Goal: Task Accomplishment & Management: Complete application form

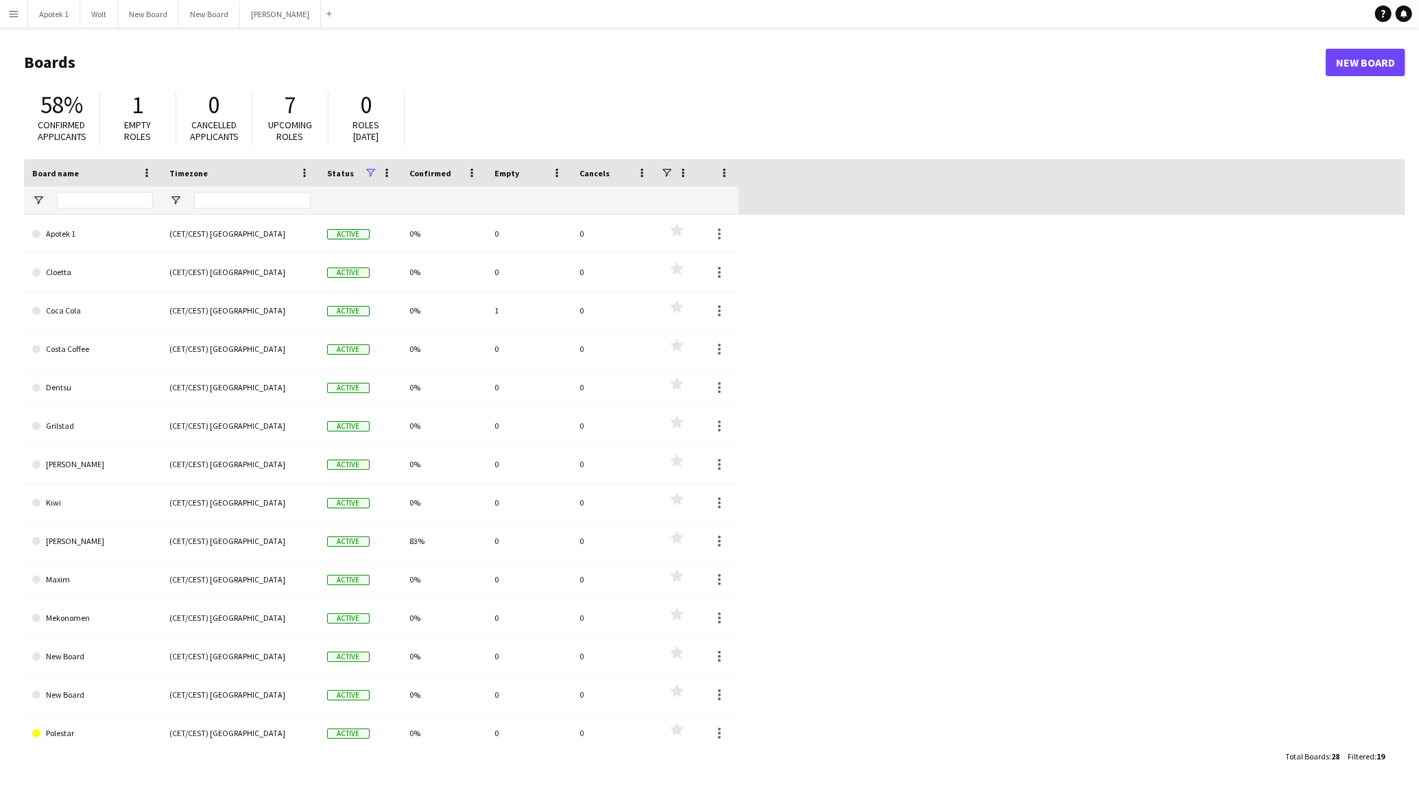
click at [16, 10] on app-icon "Menu" at bounding box center [13, 13] width 11 height 11
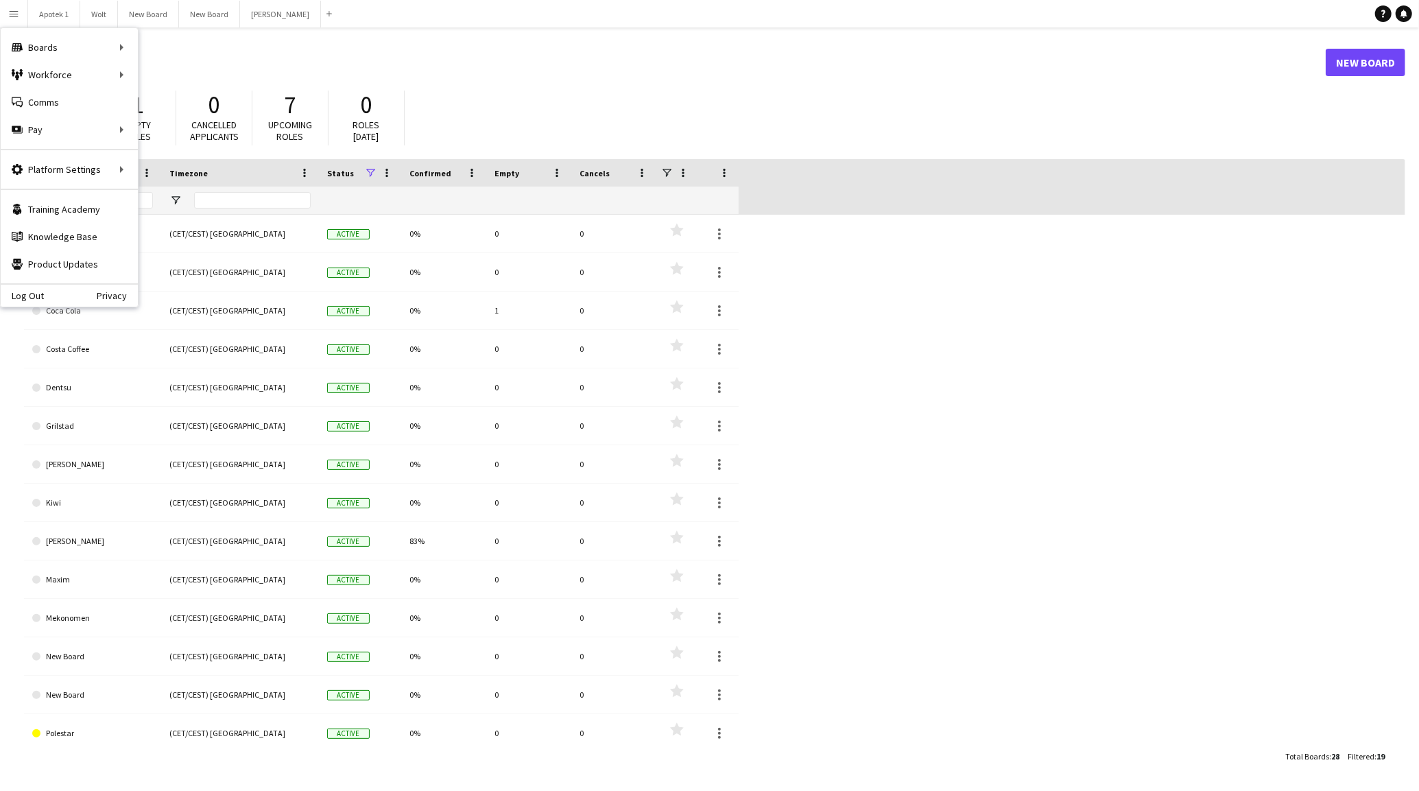
click at [553, 41] on header "Boards New Board" at bounding box center [714, 62] width 1381 height 43
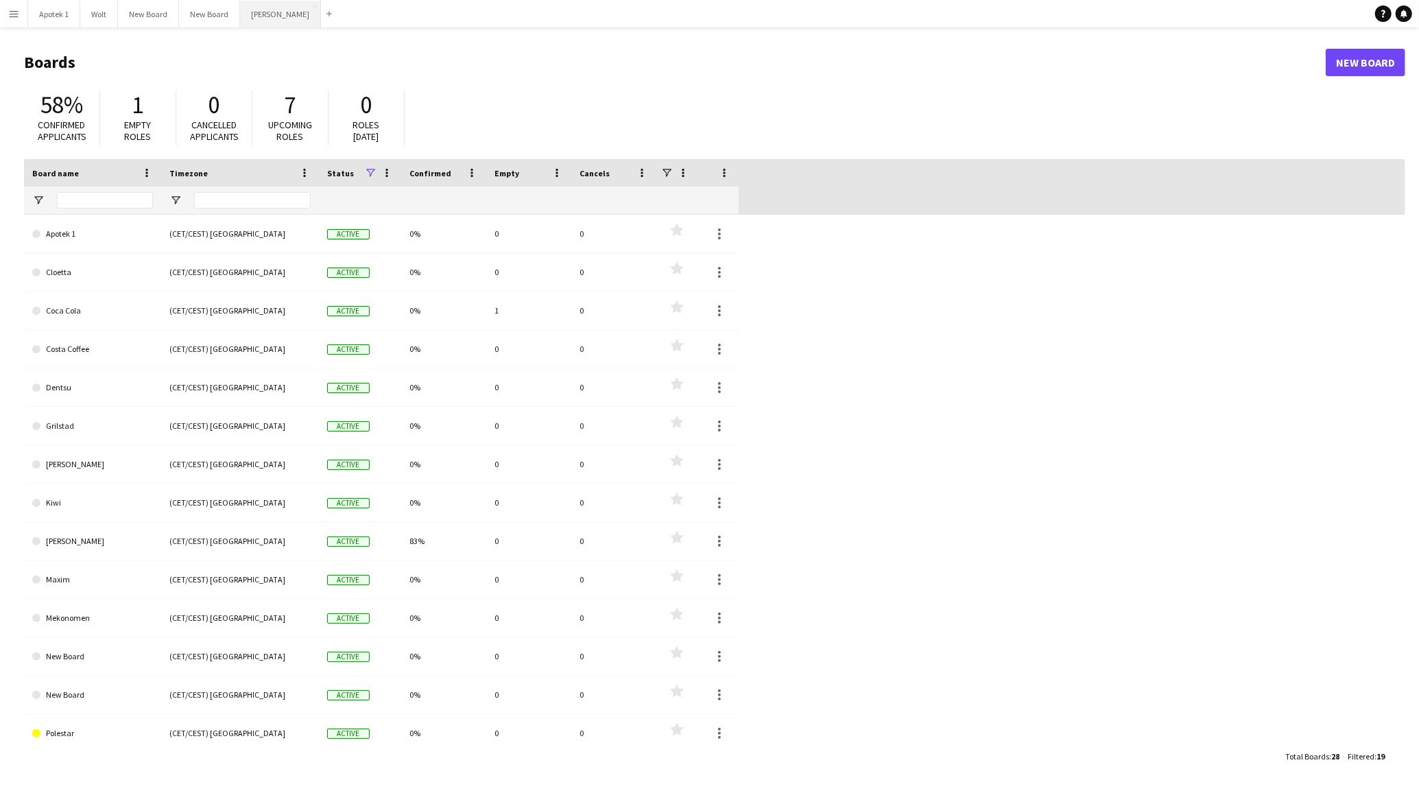
click at [254, 10] on button "[PERSON_NAME] Close" at bounding box center [280, 14] width 81 height 27
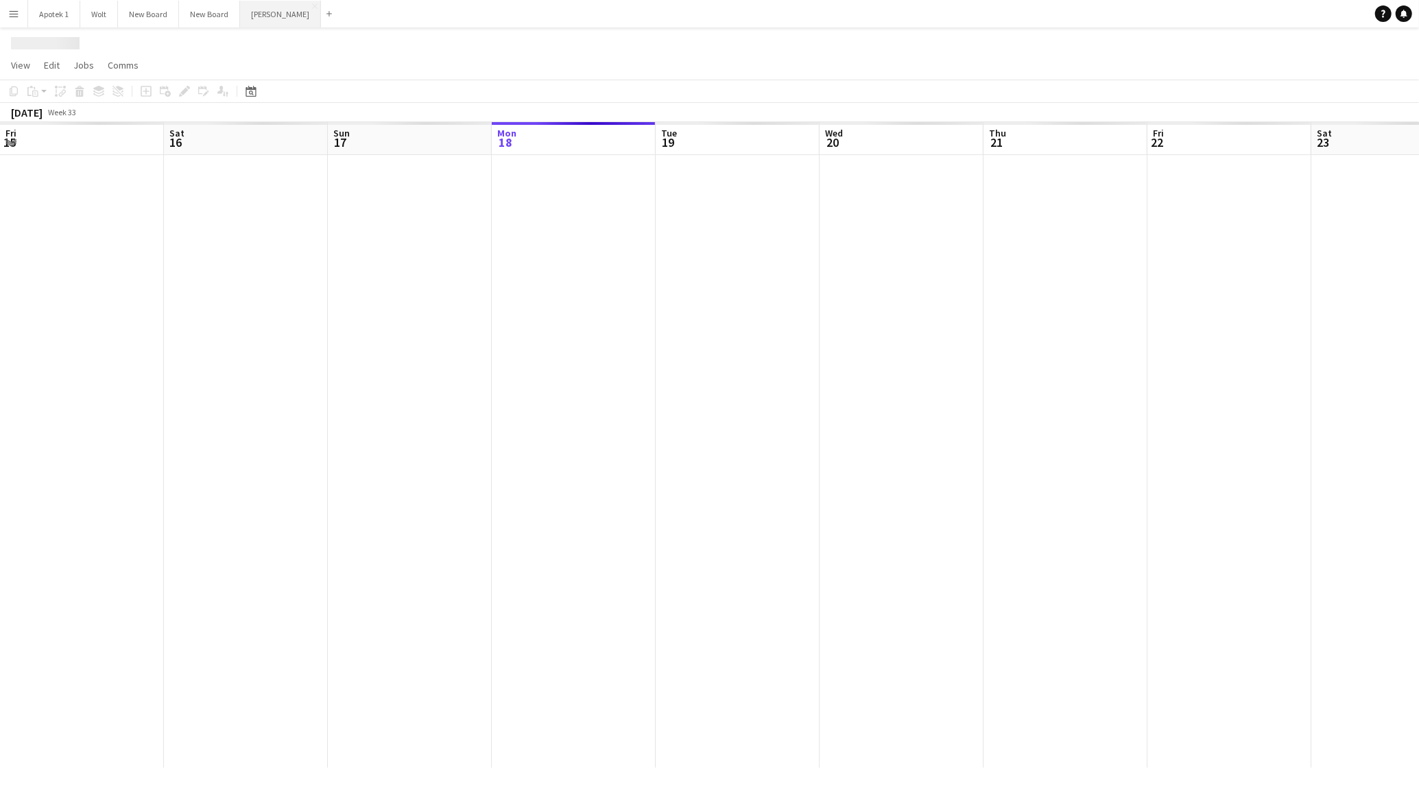
scroll to position [0, 328]
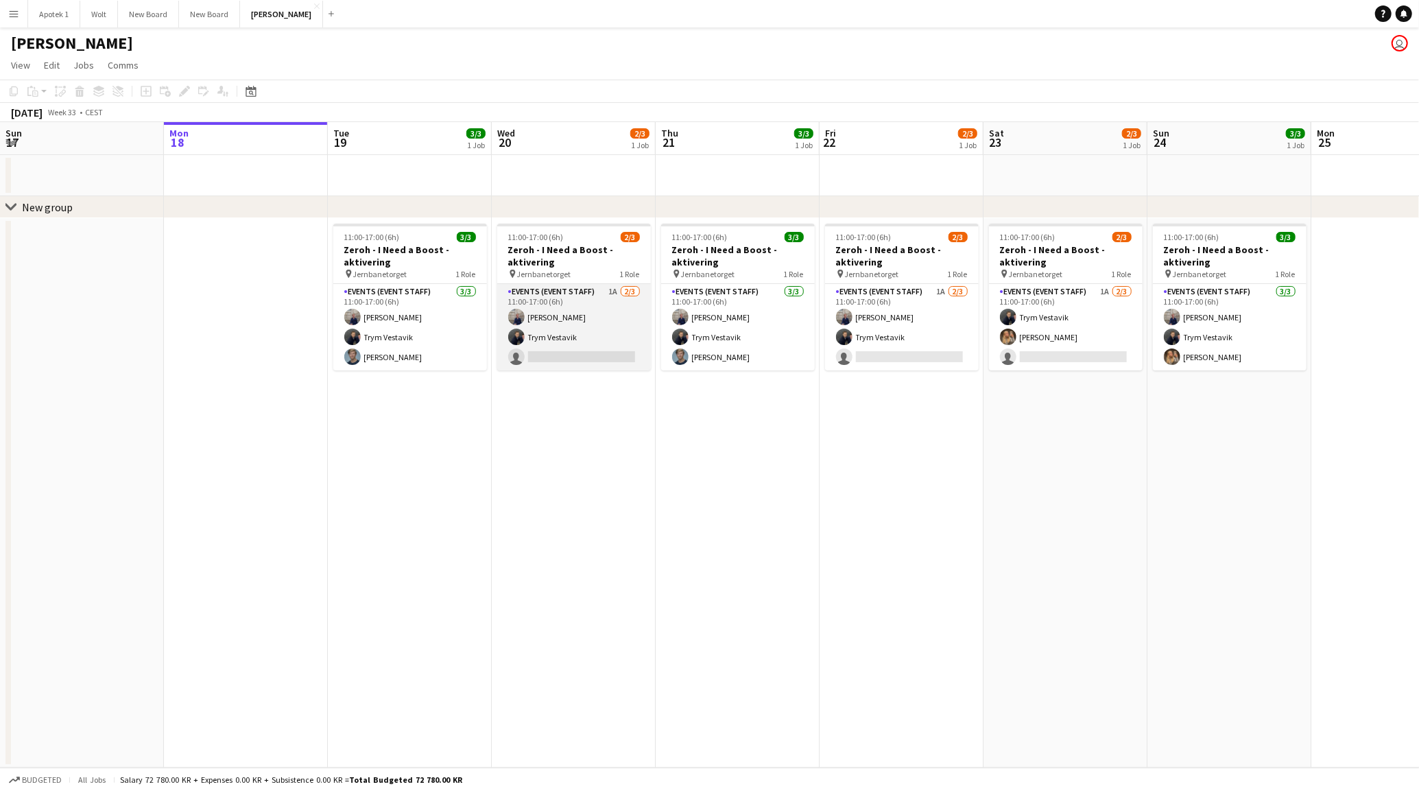
click at [616, 290] on app-card-role "Events (Event Staff) 1A [DATE] 11:00-17:00 (6h) [PERSON_NAME] Trym Vestavik sin…" at bounding box center [574, 327] width 154 height 86
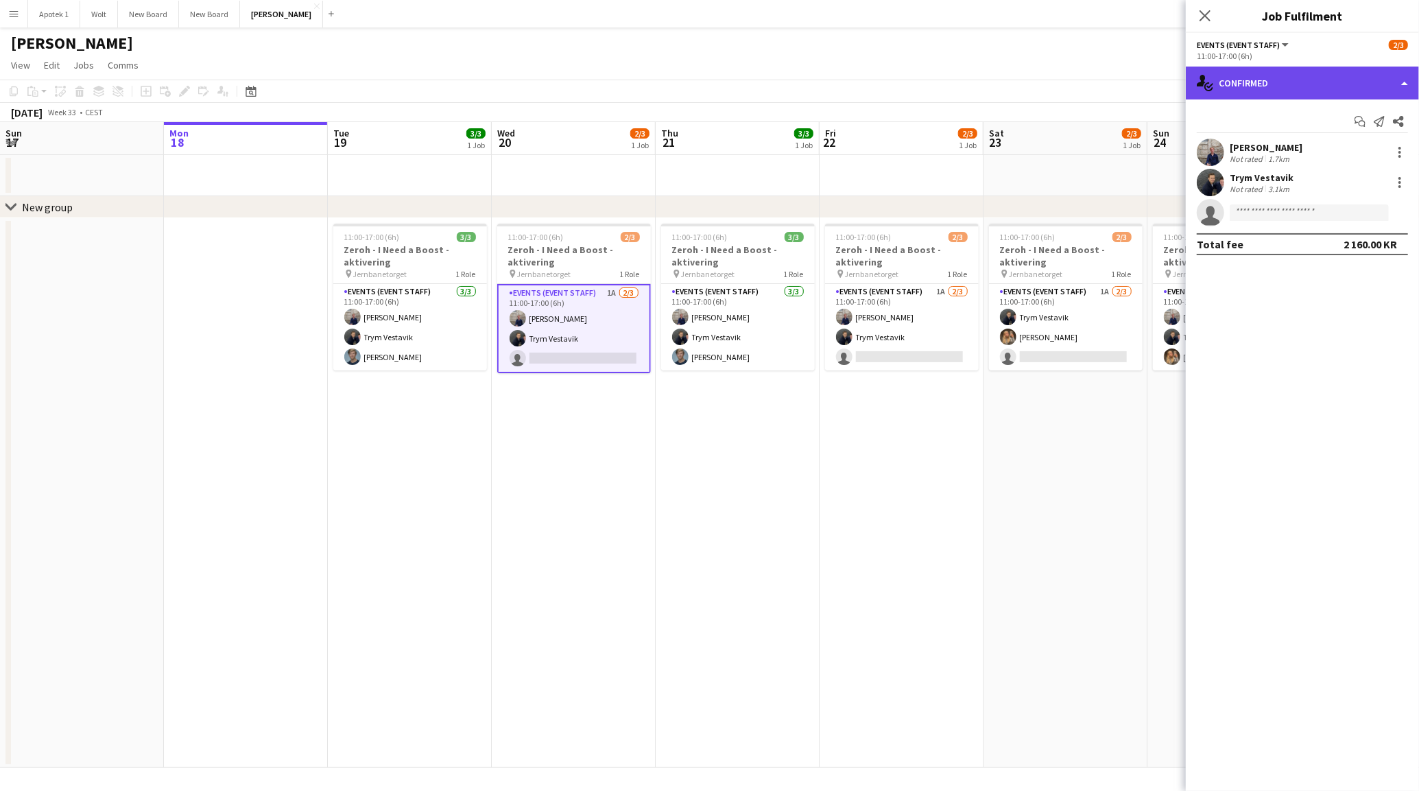
click at [1400, 76] on div "single-neutral-actions-check-2 Confirmed" at bounding box center [1302, 83] width 233 height 33
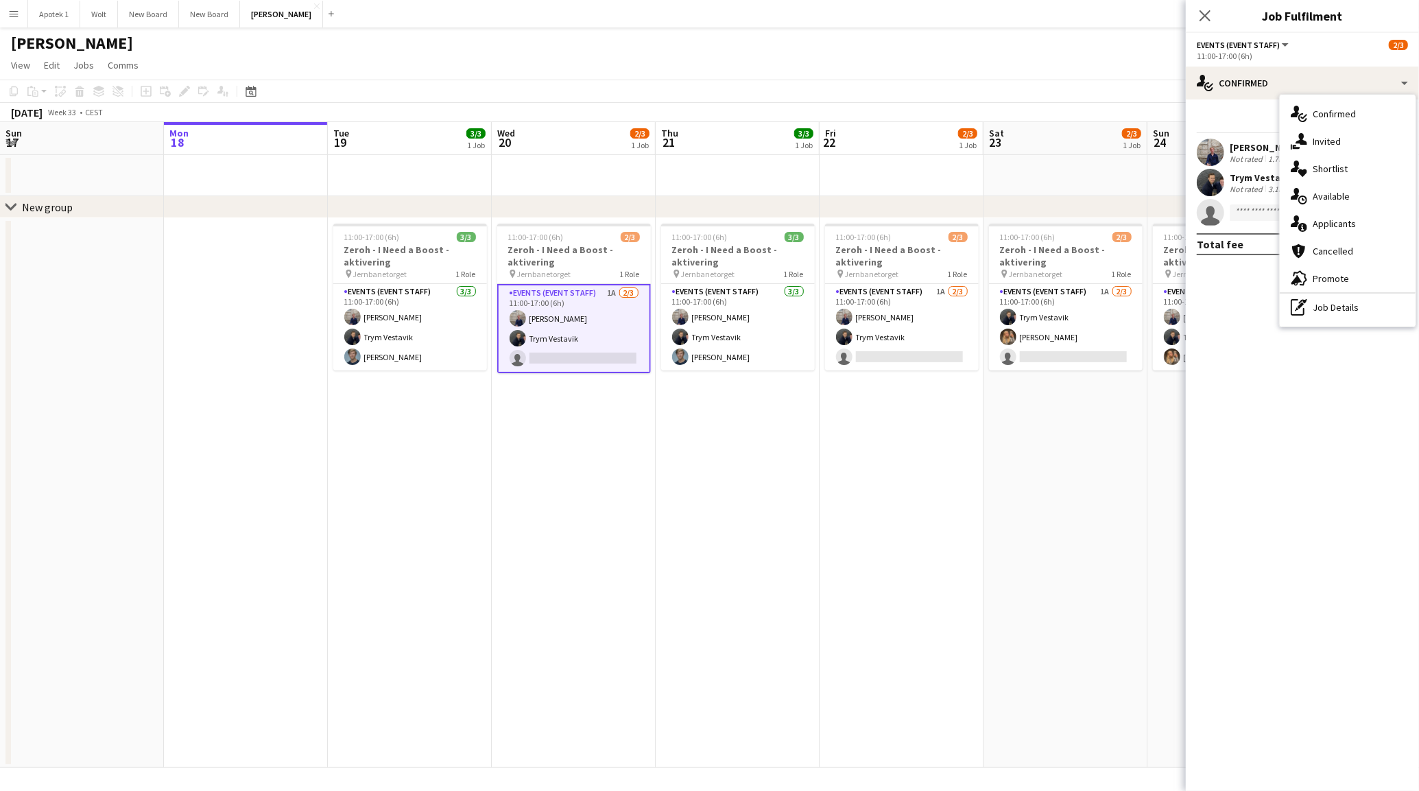
click at [1332, 222] on div "single-neutral-actions-information Applicants" at bounding box center [1348, 223] width 136 height 27
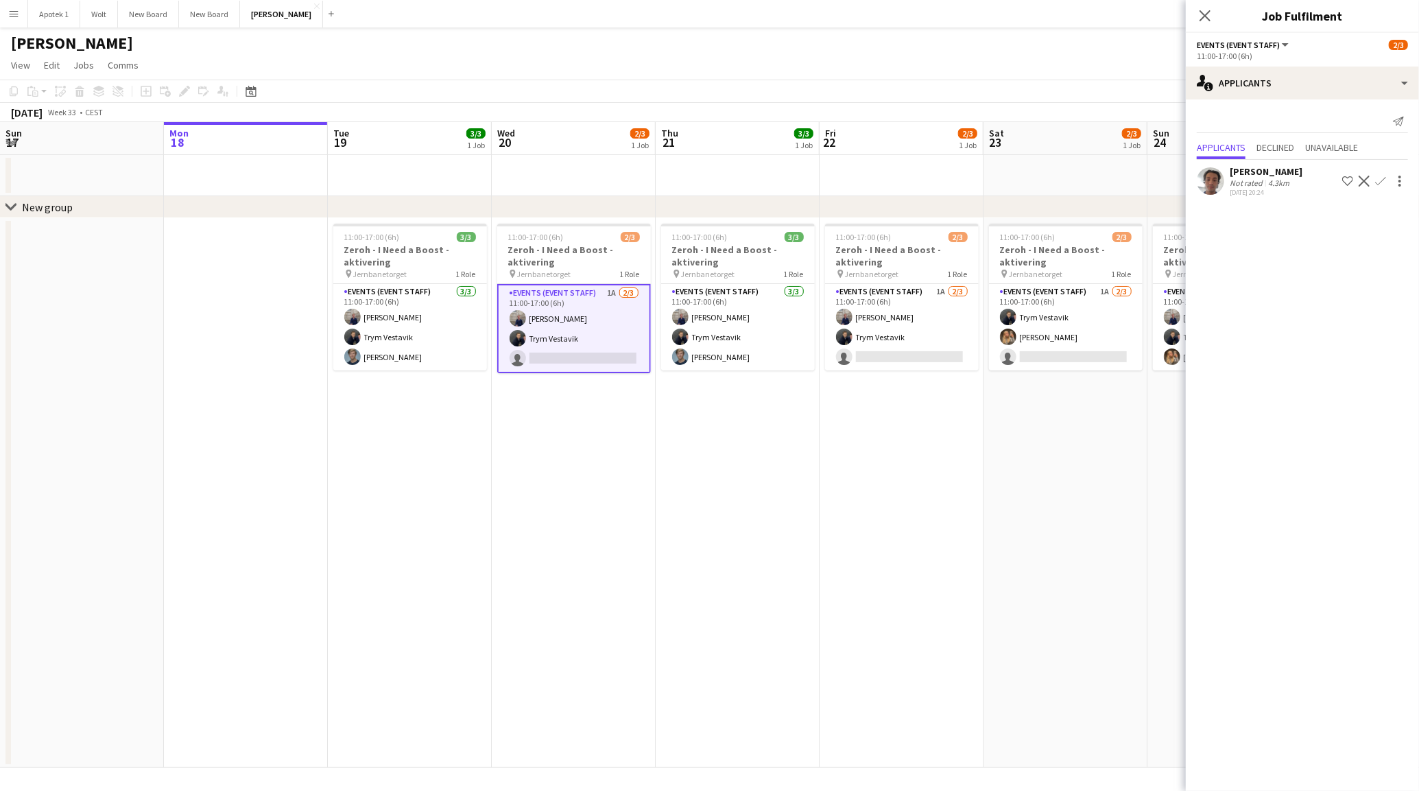
click at [1211, 185] on app-user-avatar at bounding box center [1210, 180] width 27 height 27
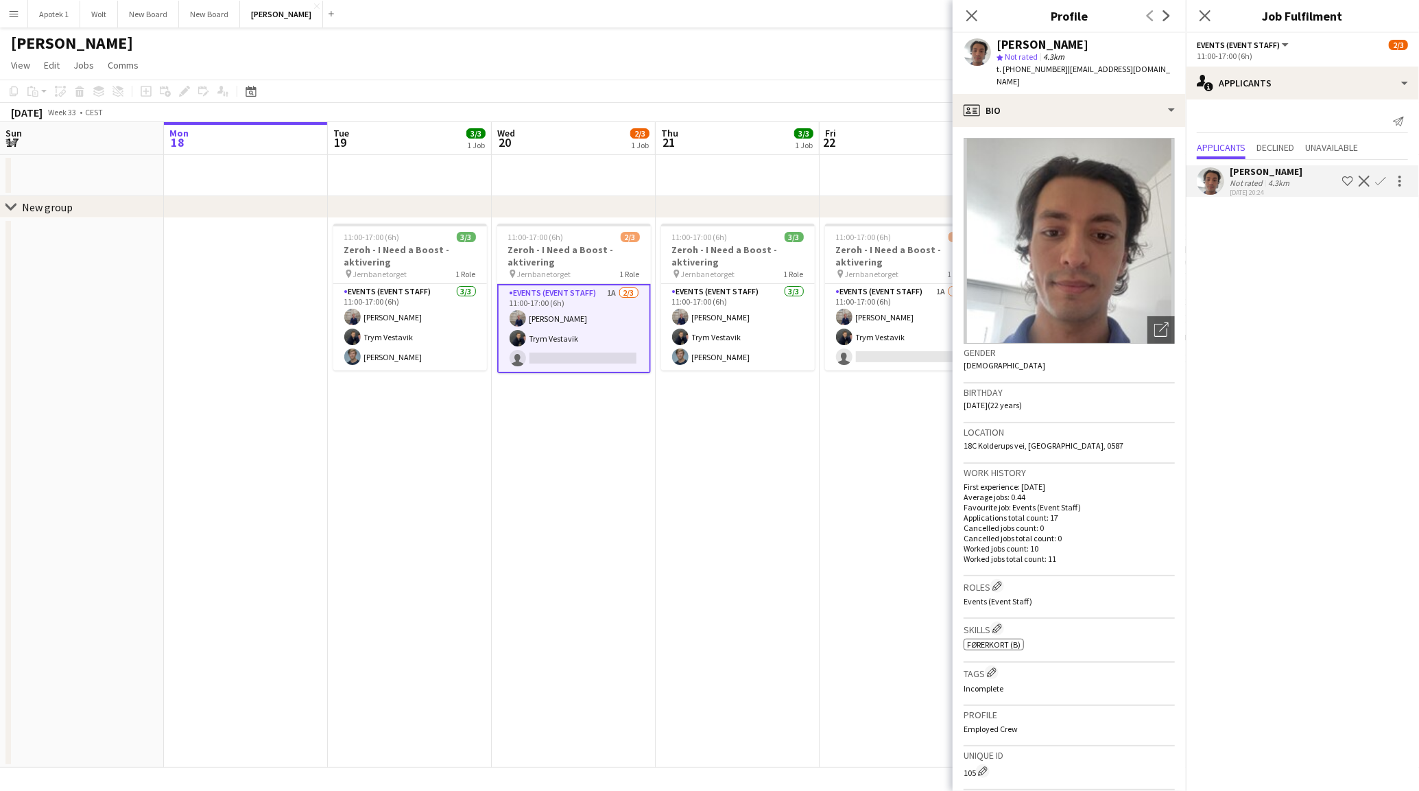
click at [916, 414] on app-date-cell "11:00-17:00 (6h) 2/3 Zeroh - I Need a Boost - aktivering pin Jernbanetorget 1 R…" at bounding box center [901, 492] width 164 height 549
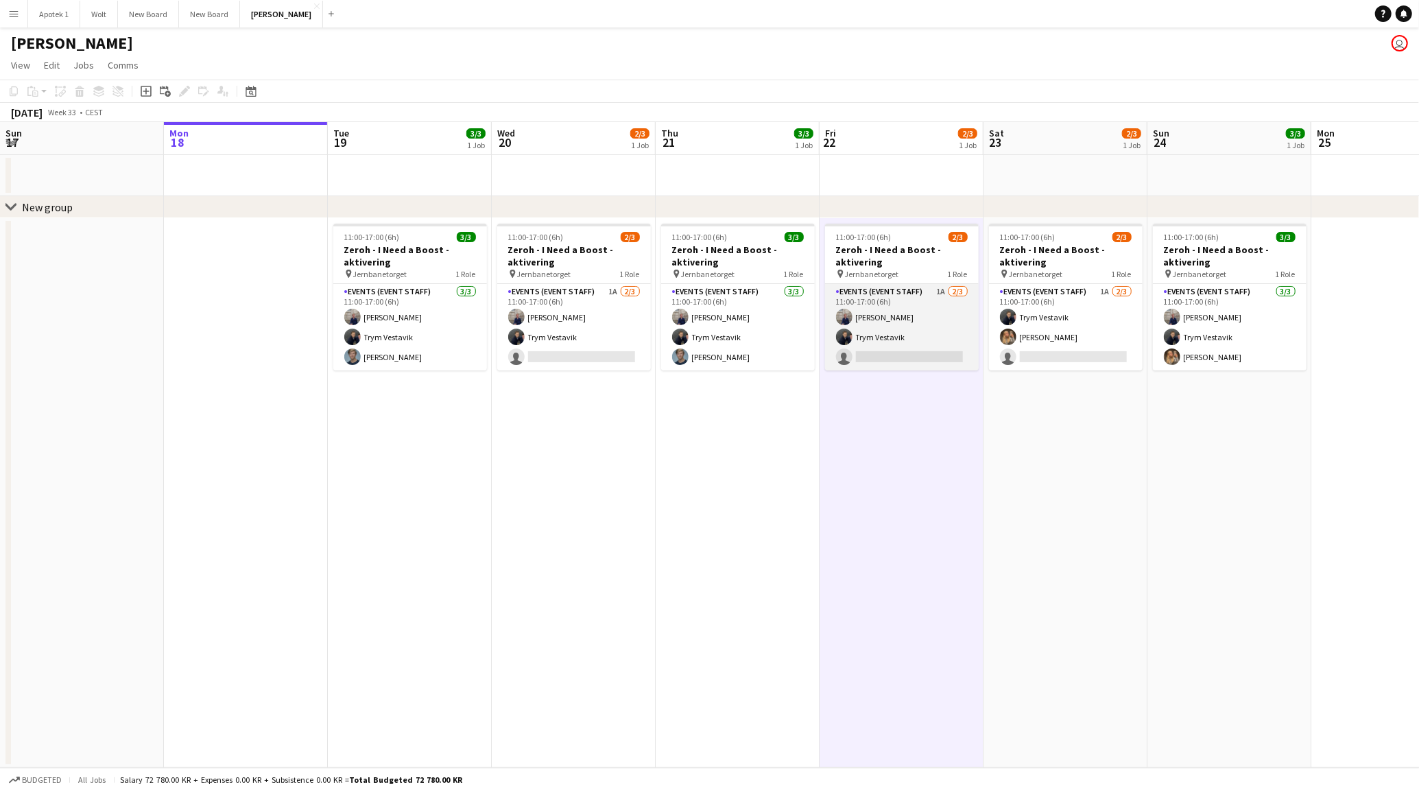
click at [922, 344] on app-card-role "Events (Event Staff) 1A [DATE] 11:00-17:00 (6h) [PERSON_NAME] Trym Vestavik sin…" at bounding box center [902, 327] width 154 height 86
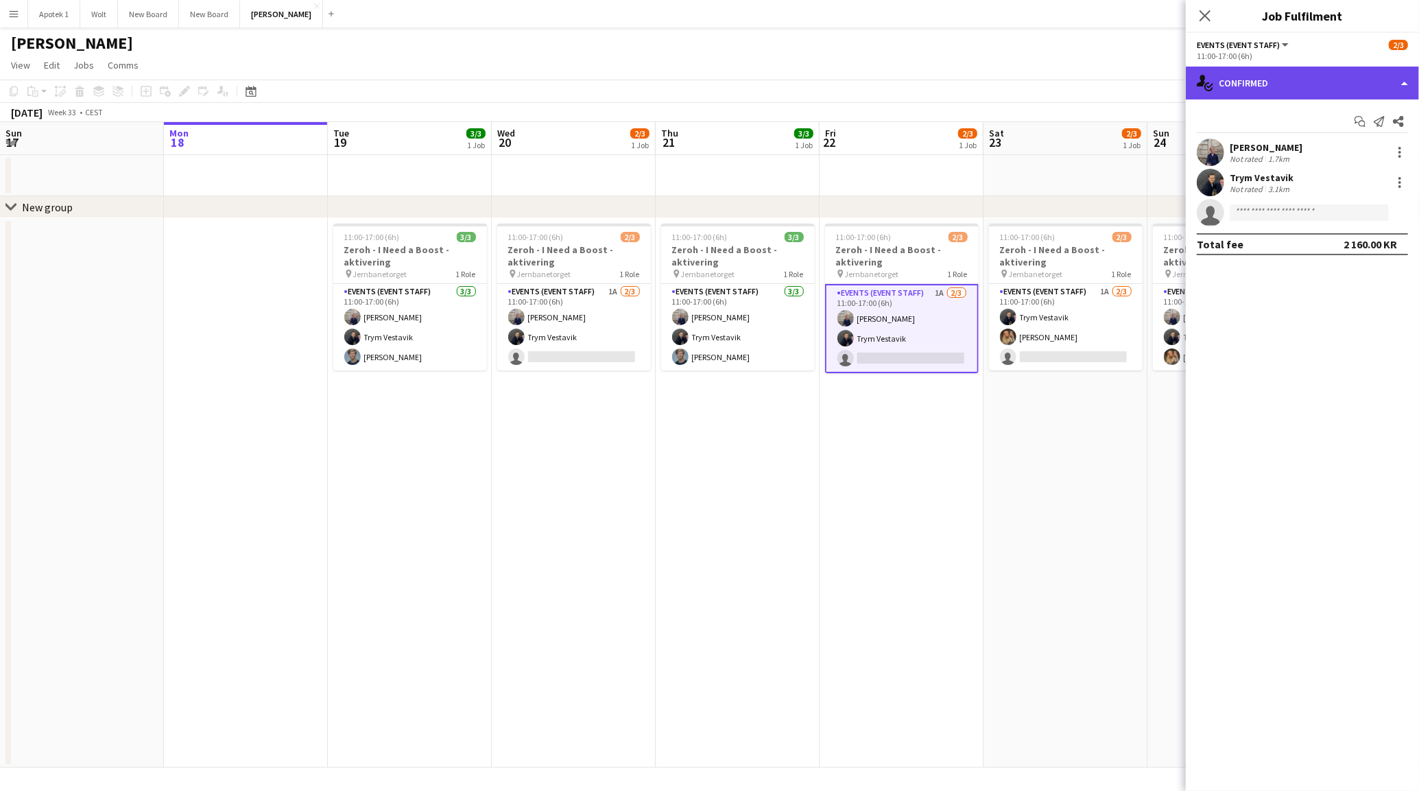
click at [1334, 82] on div "single-neutral-actions-check-2 Confirmed" at bounding box center [1302, 83] width 233 height 33
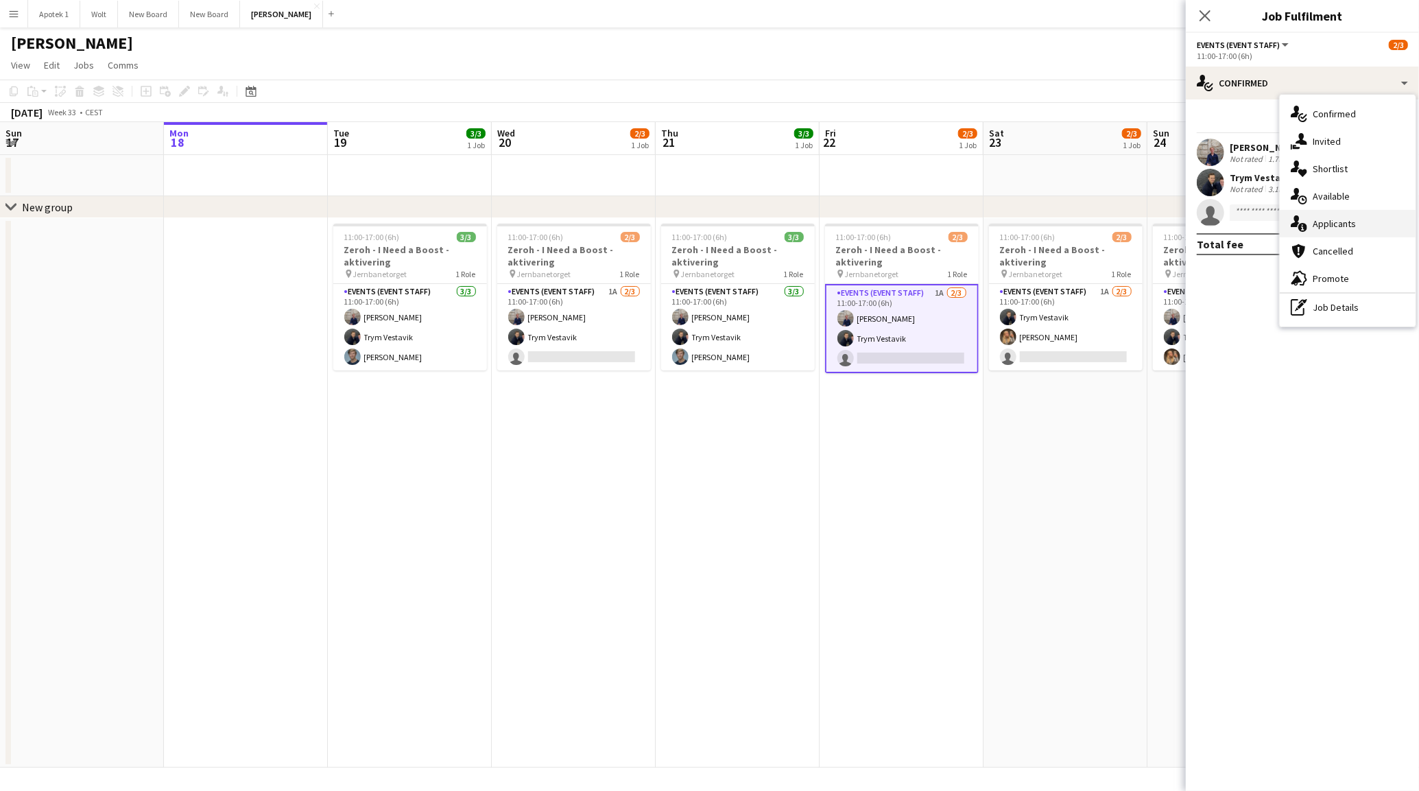
click at [1327, 223] on div "single-neutral-actions-information Applicants" at bounding box center [1348, 223] width 136 height 27
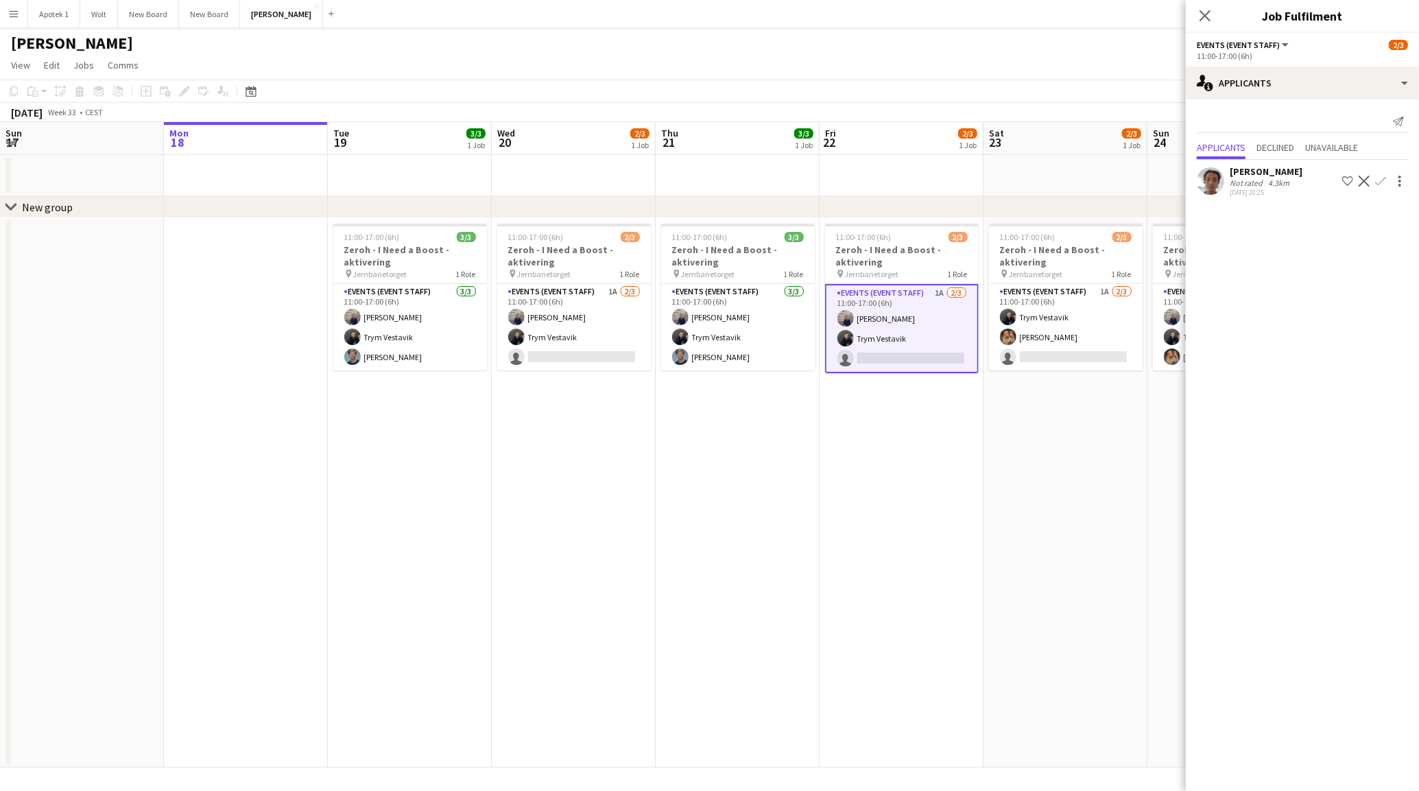
click at [1147, 468] on app-date-cell "11:00-17:00 (6h) 2/3 Zeroh - I Need a Boost - aktivering pin Jernbanetorget 1 R…" at bounding box center [1065, 492] width 164 height 549
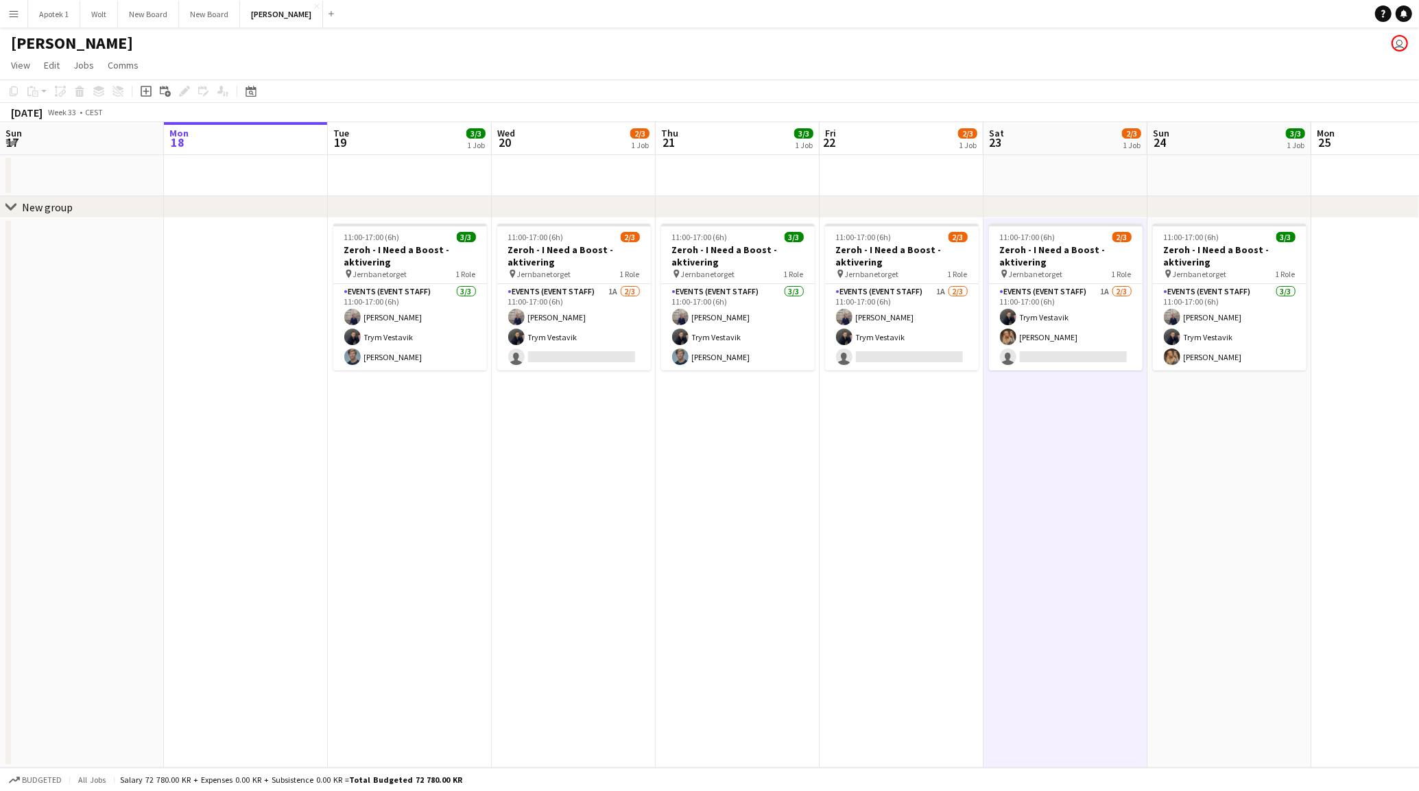
click at [14, 14] on app-icon "Menu" at bounding box center [13, 13] width 11 height 11
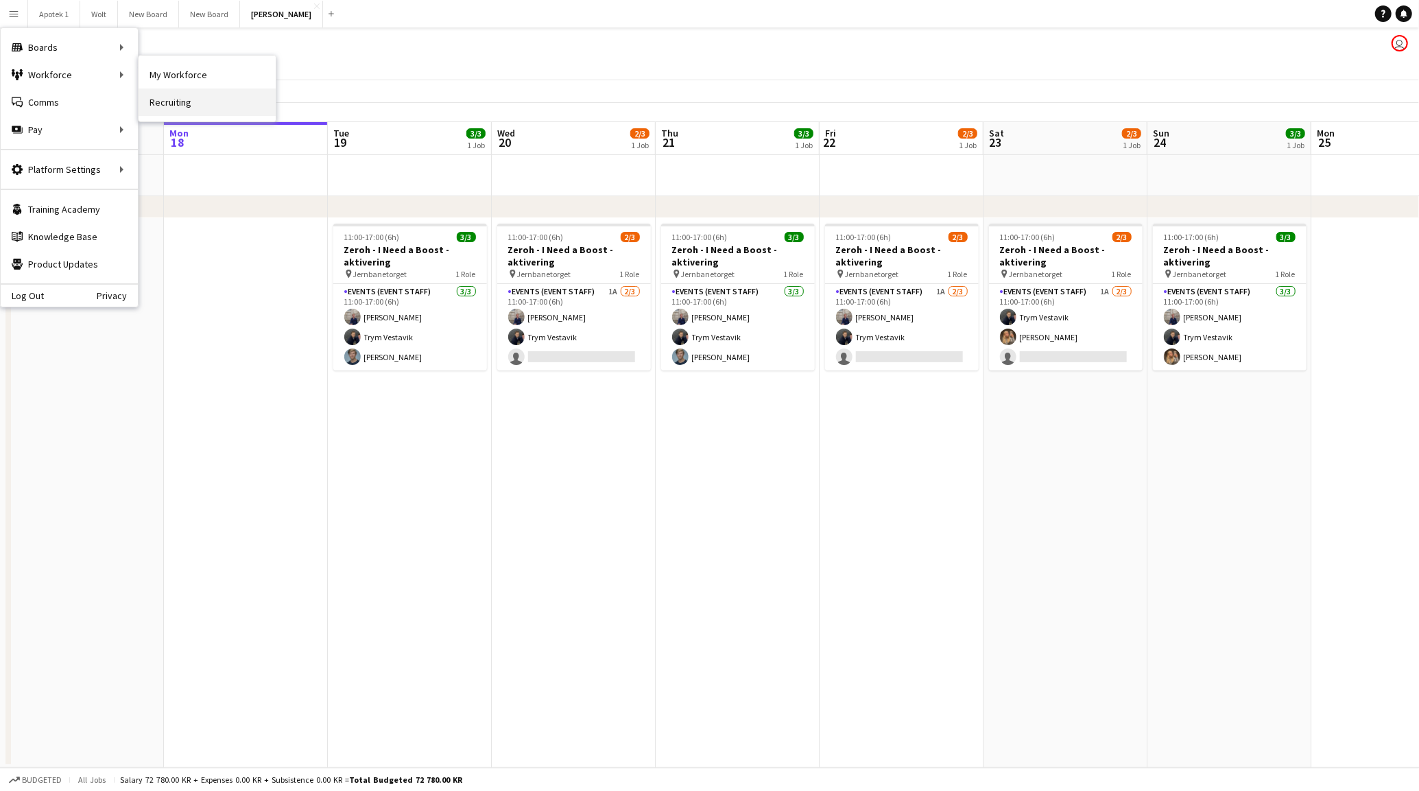
click at [181, 101] on link "Recruiting" at bounding box center [207, 101] width 137 height 27
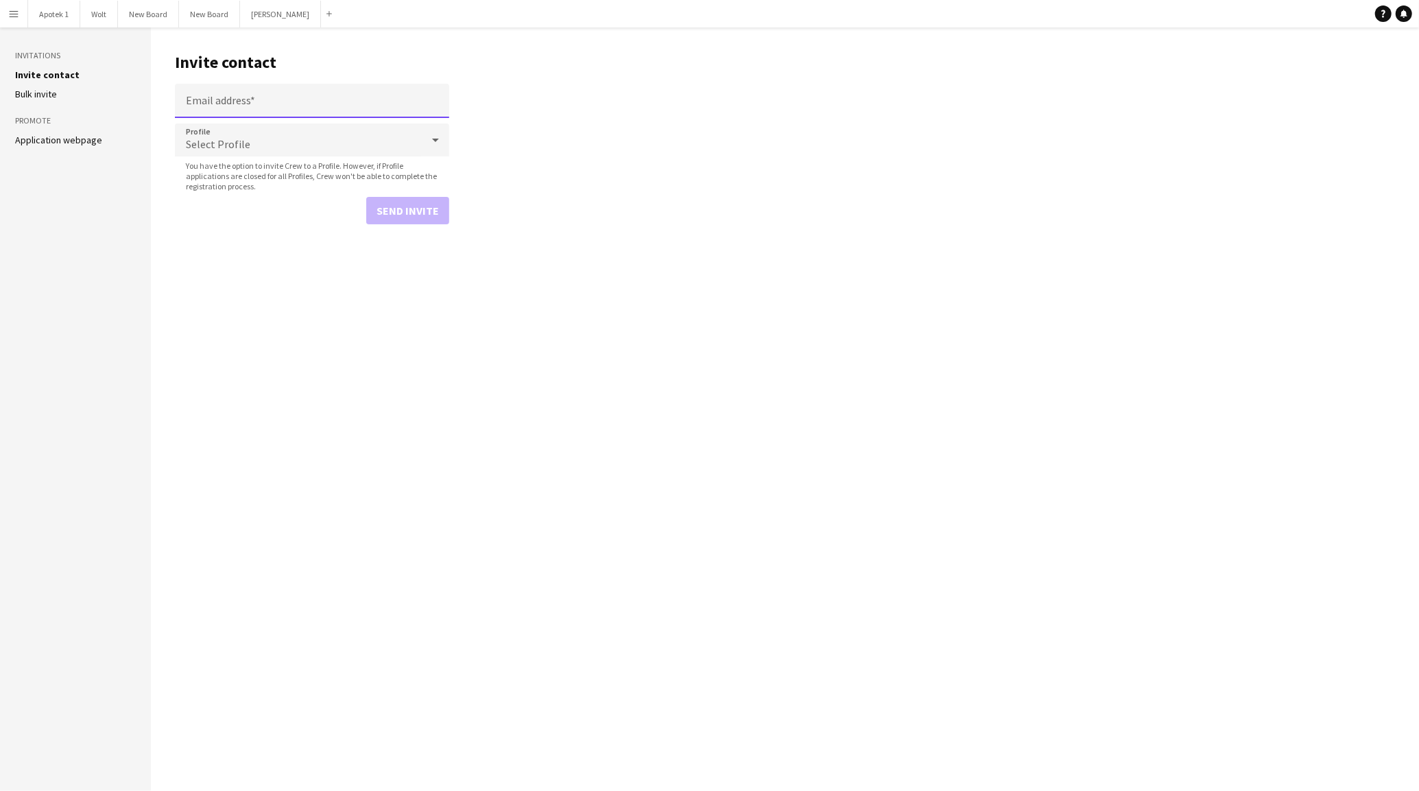
click at [247, 101] on input "Email address" at bounding box center [312, 101] width 274 height 34
click at [322, 94] on input "**********" at bounding box center [312, 101] width 274 height 34
click at [320, 102] on input "**********" at bounding box center [312, 101] width 274 height 34
type input "**********"
click at [247, 143] on div "Select Profile" at bounding box center [298, 139] width 247 height 33
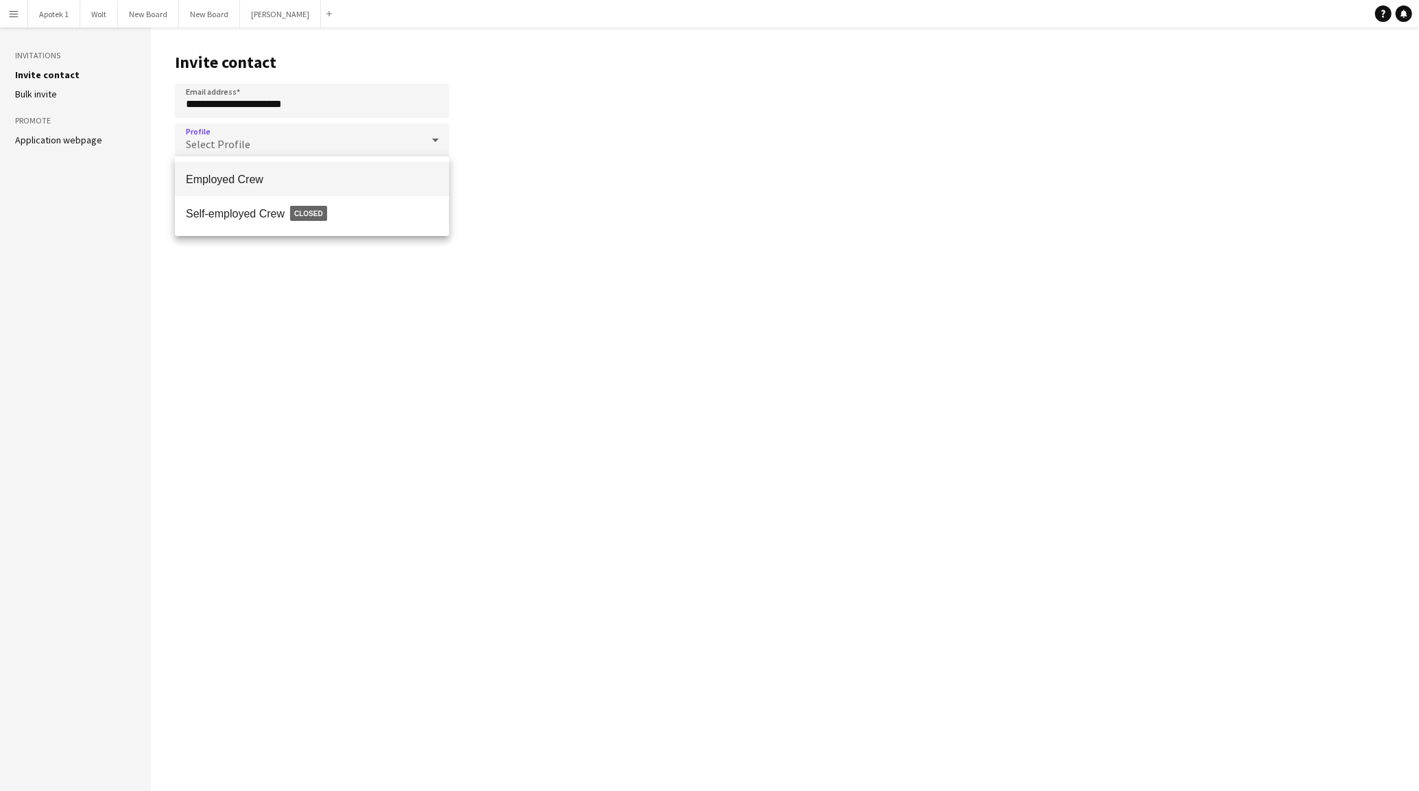
click at [306, 180] on span "Employed Crew" at bounding box center [312, 179] width 252 height 13
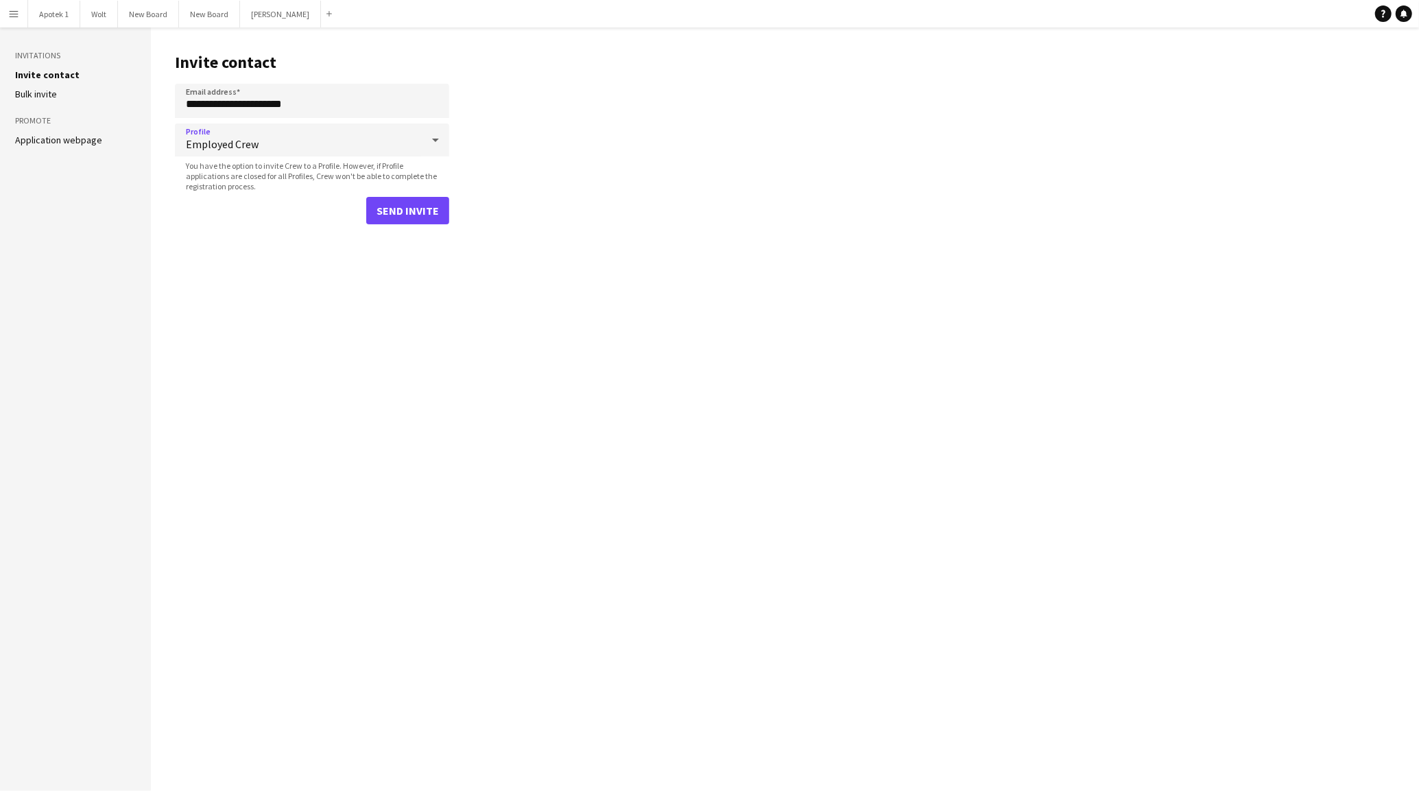
click at [904, 293] on main "**********" at bounding box center [785, 408] width 1268 height 763
click at [436, 216] on button "Send invite" at bounding box center [407, 210] width 83 height 27
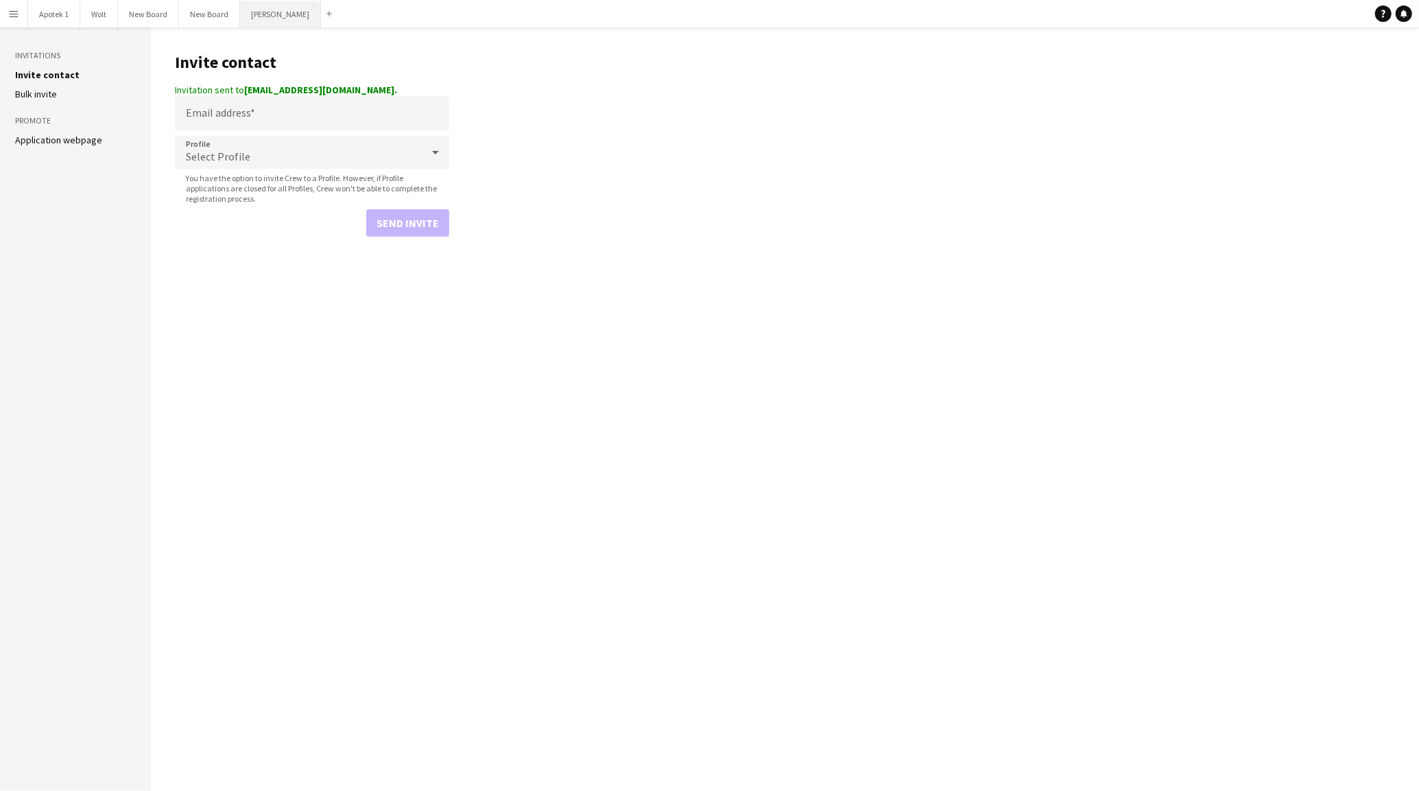
click at [261, 12] on button "[PERSON_NAME] Close" at bounding box center [280, 14] width 81 height 27
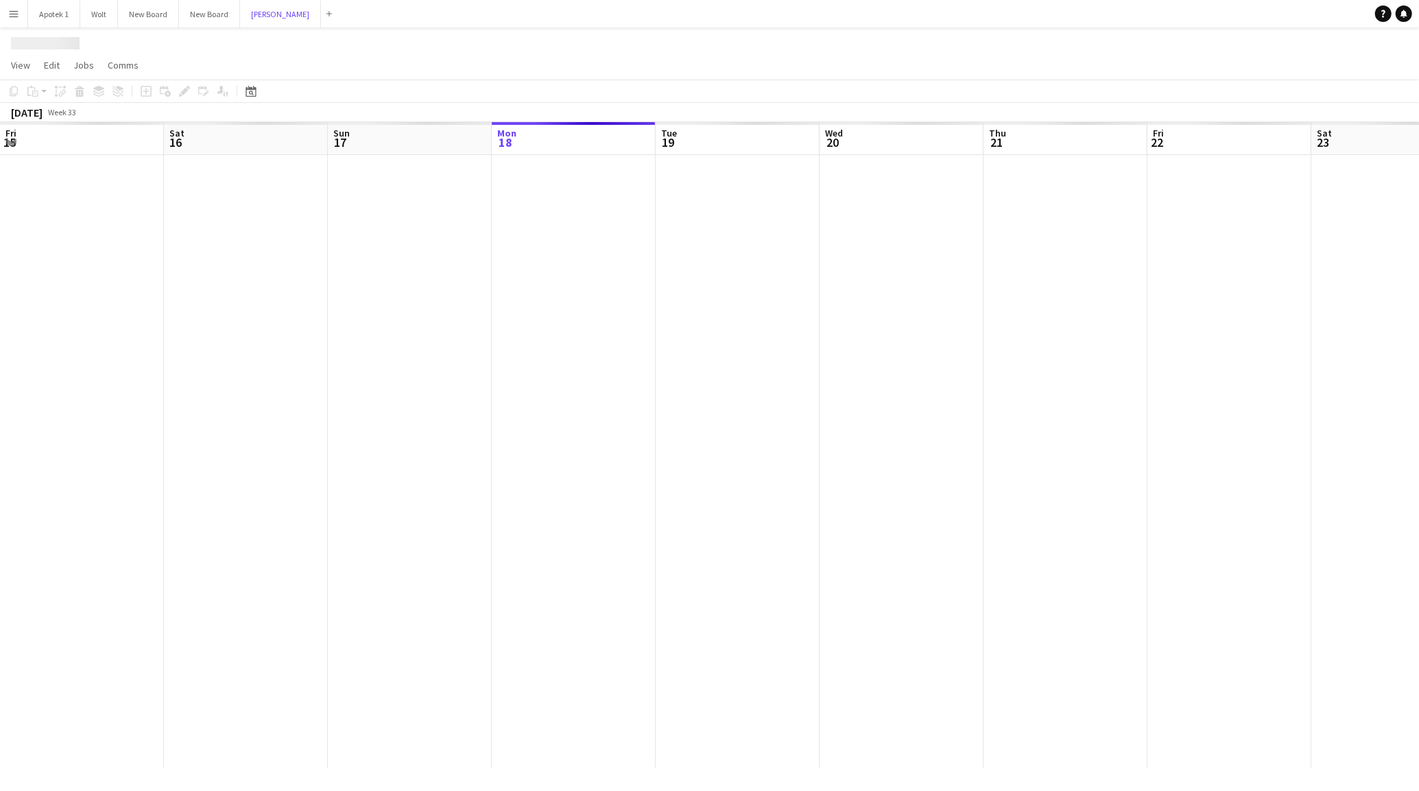
scroll to position [0, 328]
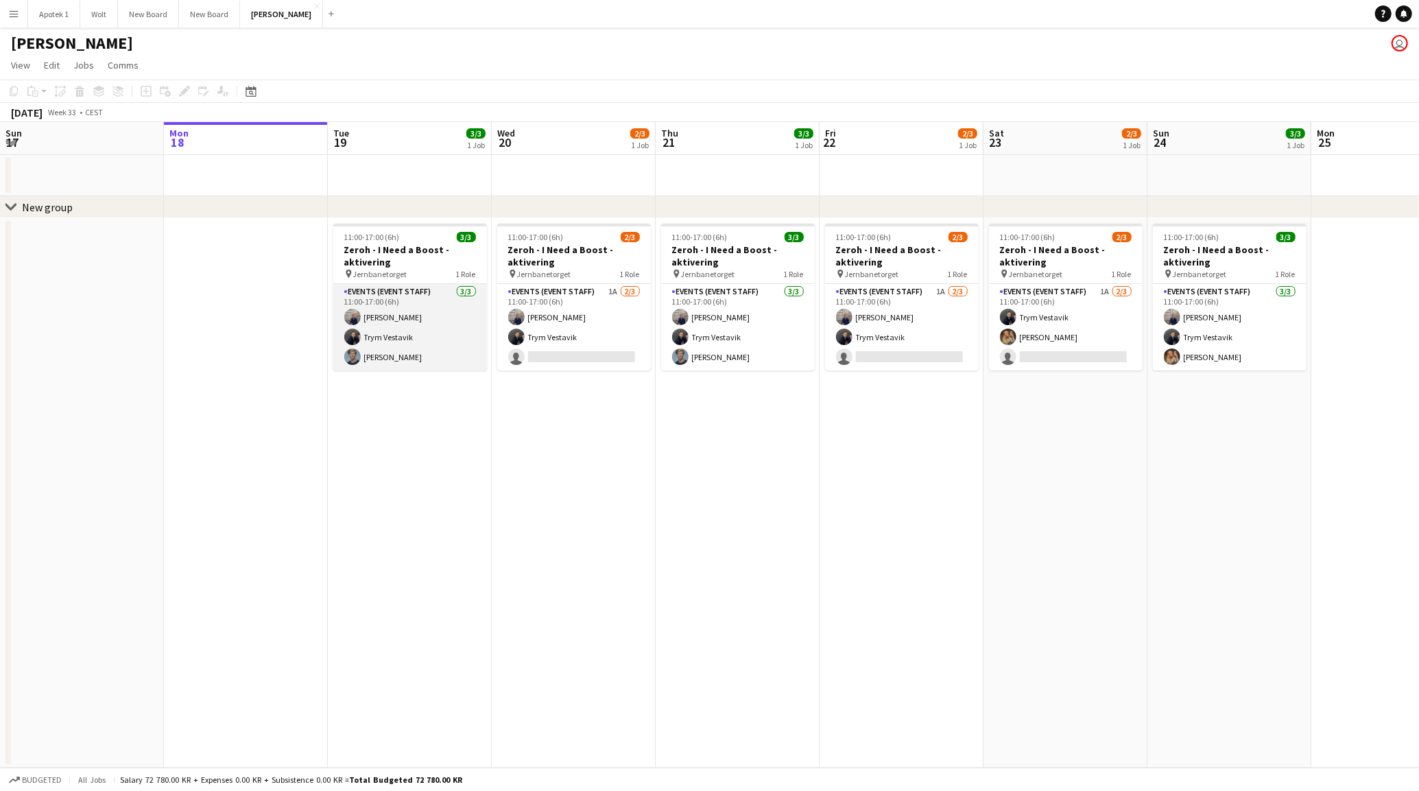
click at [390, 313] on app-card-role "Events (Event Staff) [DATE] 11:00-17:00 (6h) [PERSON_NAME] Trym Vestavik [PERSO…" at bounding box center [410, 327] width 154 height 86
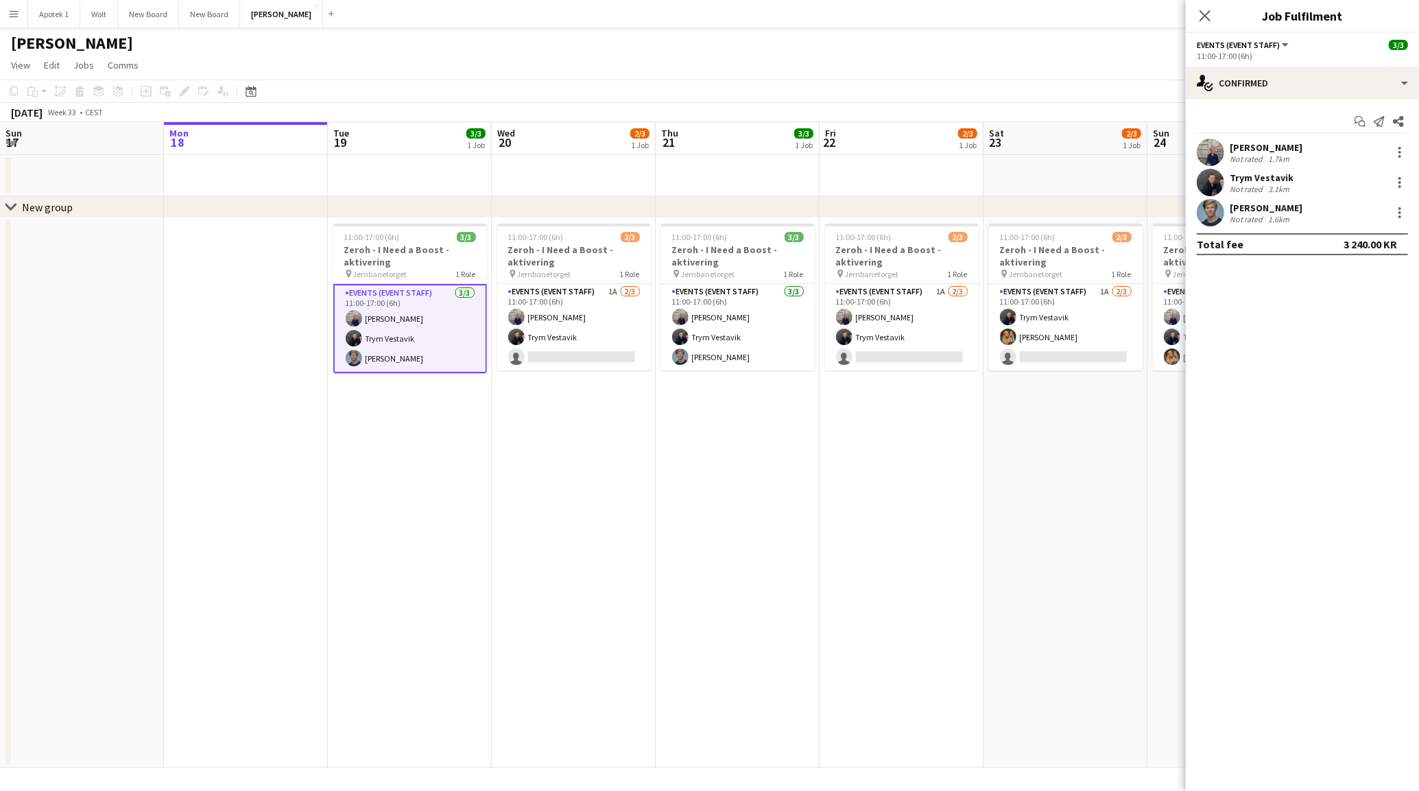
click at [1258, 143] on div "[PERSON_NAME]" at bounding box center [1266, 147] width 73 height 12
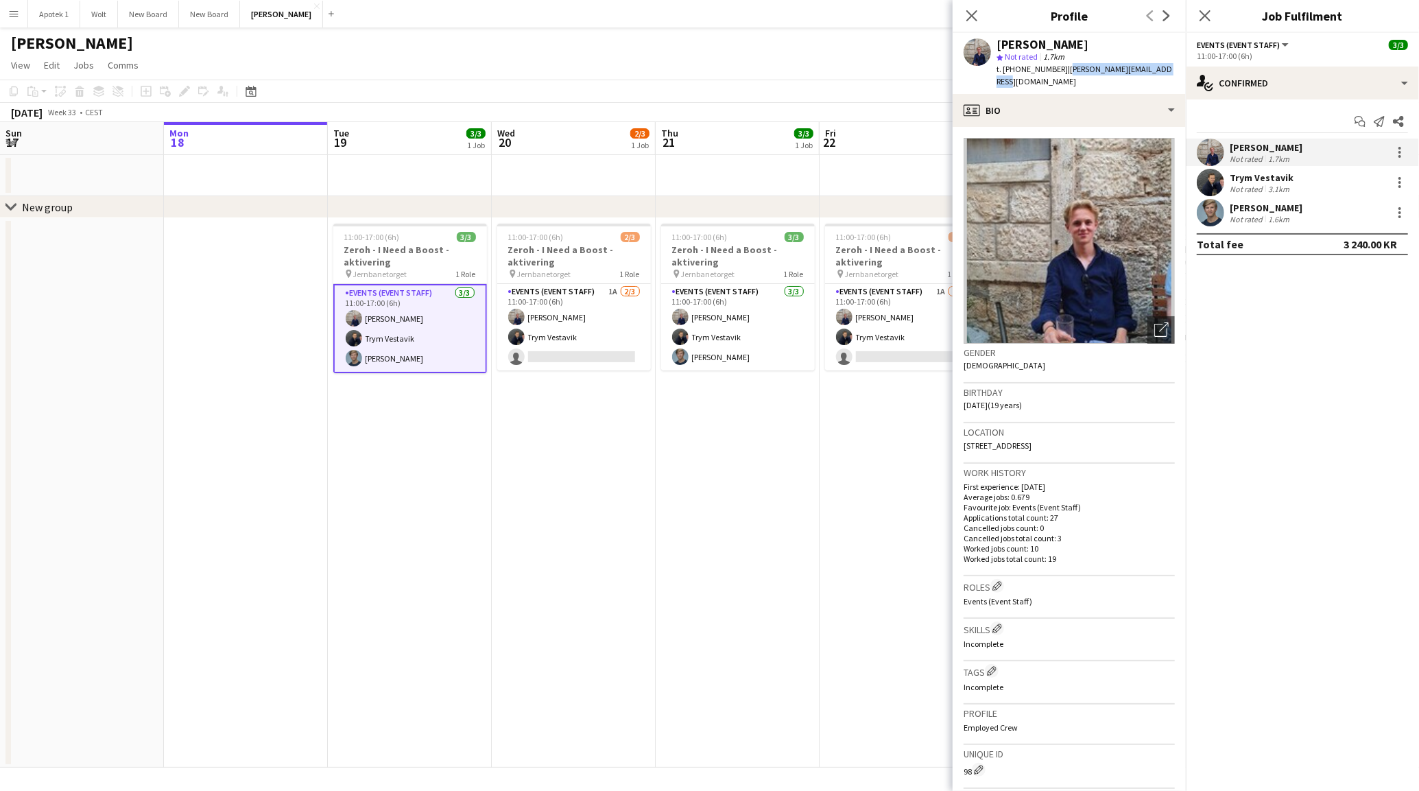
drag, startPoint x: 1053, startPoint y: 69, endPoint x: 1145, endPoint y: 68, distance: 91.9
click at [1145, 68] on span "| [PERSON_NAME][EMAIL_ADDRESS][DOMAIN_NAME]" at bounding box center [1084, 75] width 176 height 23
copy span "[PERSON_NAME][EMAIL_ADDRESS][DOMAIN_NAME]"
click at [1263, 176] on div "Trym Vestavik" at bounding box center [1262, 177] width 64 height 12
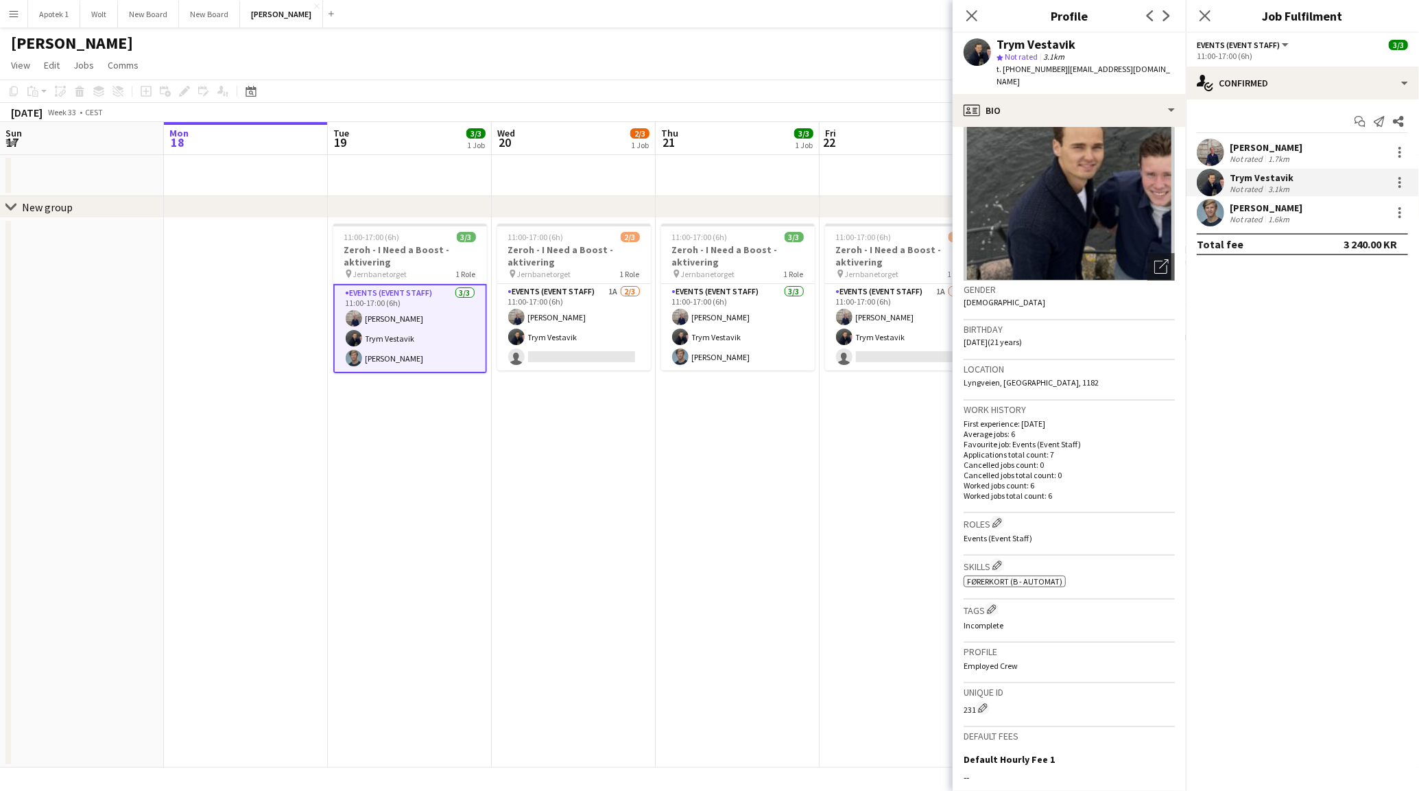
scroll to position [0, 0]
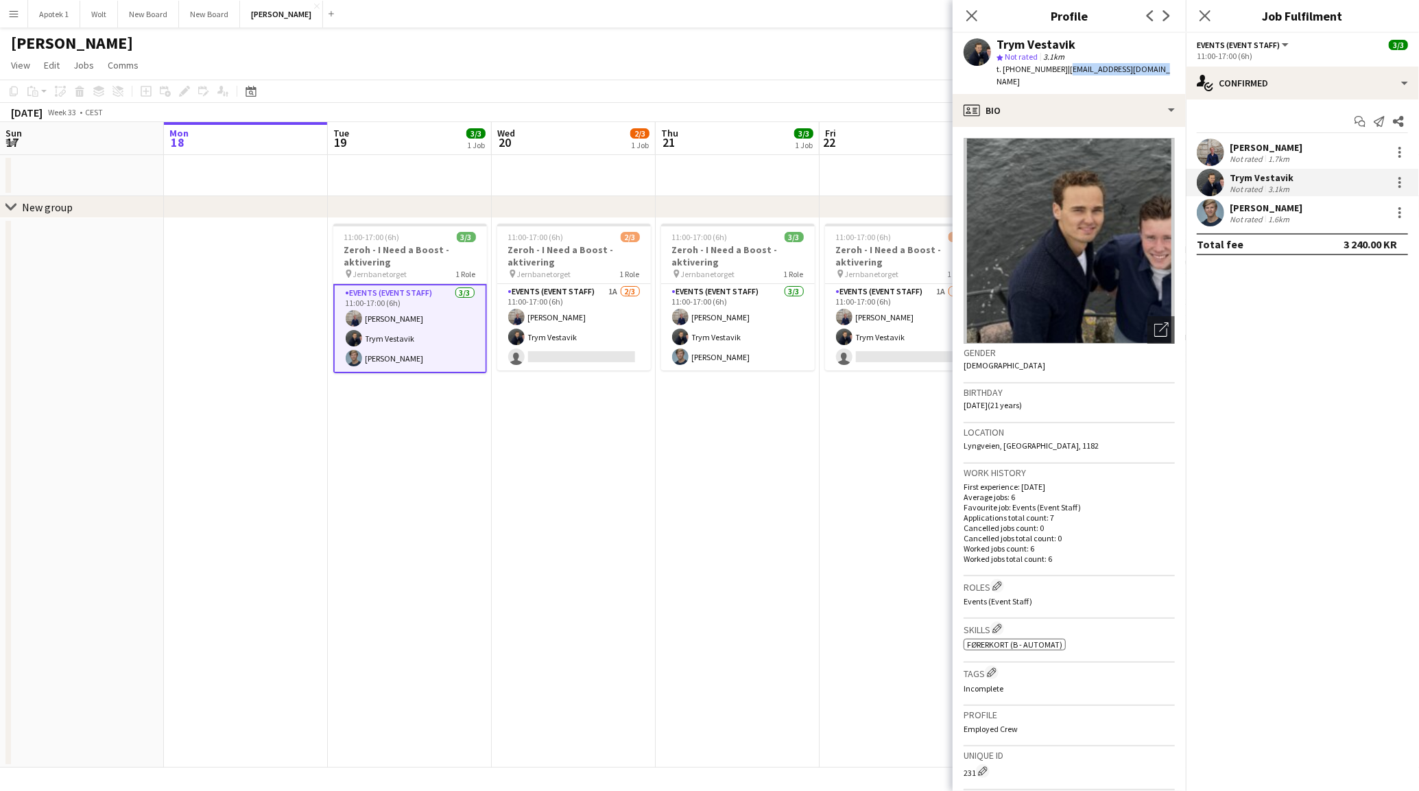
drag, startPoint x: 1053, startPoint y: 69, endPoint x: 1142, endPoint y: 71, distance: 88.5
click at [1142, 71] on div "Trym Vestavik star Not rated 3.1km t. [PHONE_NUMBER] | [EMAIL_ADDRESS][DOMAIN_N…" at bounding box center [1068, 63] width 233 height 61
copy span "[EMAIL_ADDRESS][DOMAIN_NAME]"
click at [1261, 216] on div "Not rated" at bounding box center [1248, 219] width 36 height 10
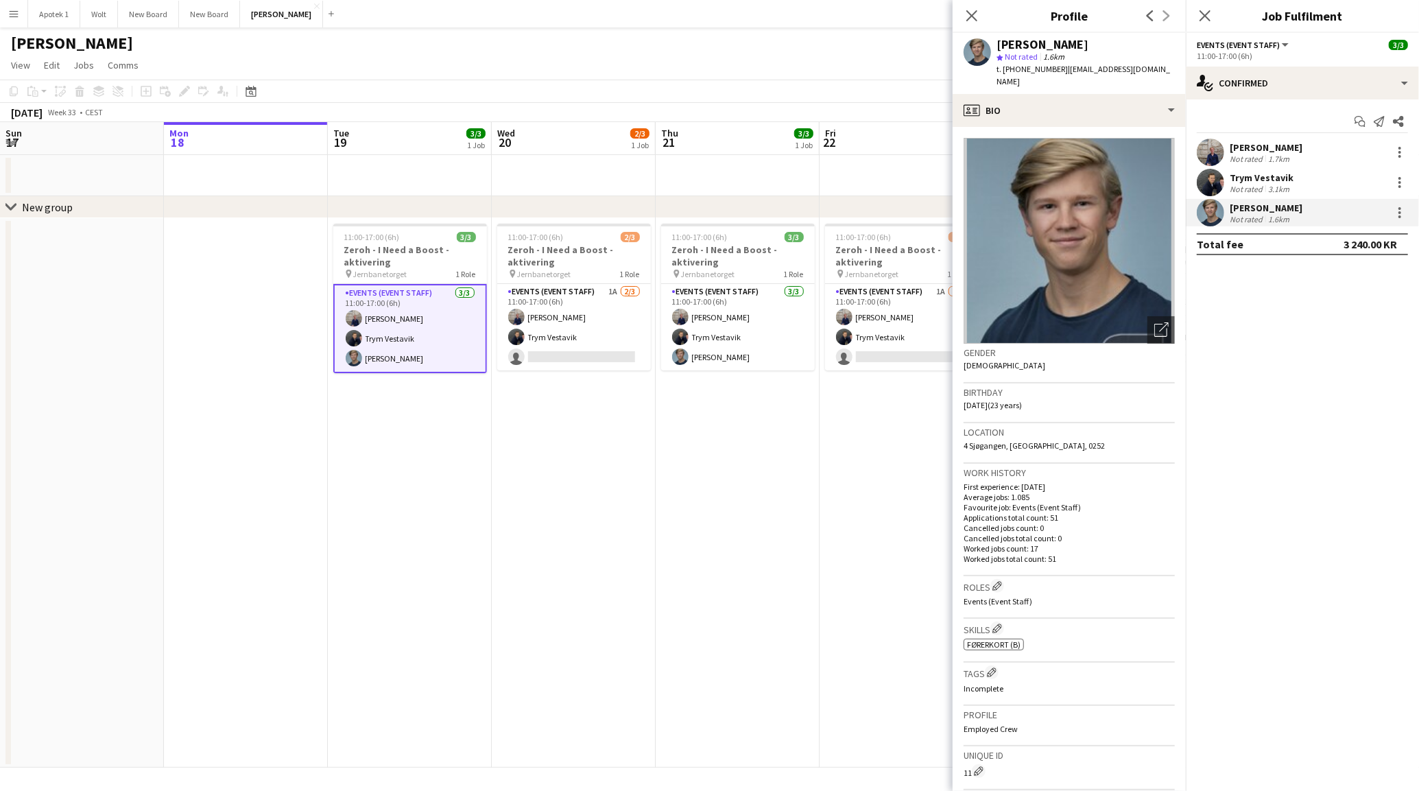
drag, startPoint x: 1053, startPoint y: 69, endPoint x: 1176, endPoint y: 69, distance: 122.7
click at [1176, 69] on app-profile-header "[PERSON_NAME] star Not rated 1.6km t. [PHONE_NUMBER] | [EMAIL_ADDRESS][DOMAIN_N…" at bounding box center [1068, 63] width 233 height 61
copy span "[EMAIL_ADDRESS][DOMAIN_NAME]"
click at [594, 331] on app-card-role "Events (Event Staff) 1A [DATE] 11:00-17:00 (6h) [PERSON_NAME] Trym Vestavik sin…" at bounding box center [574, 327] width 154 height 86
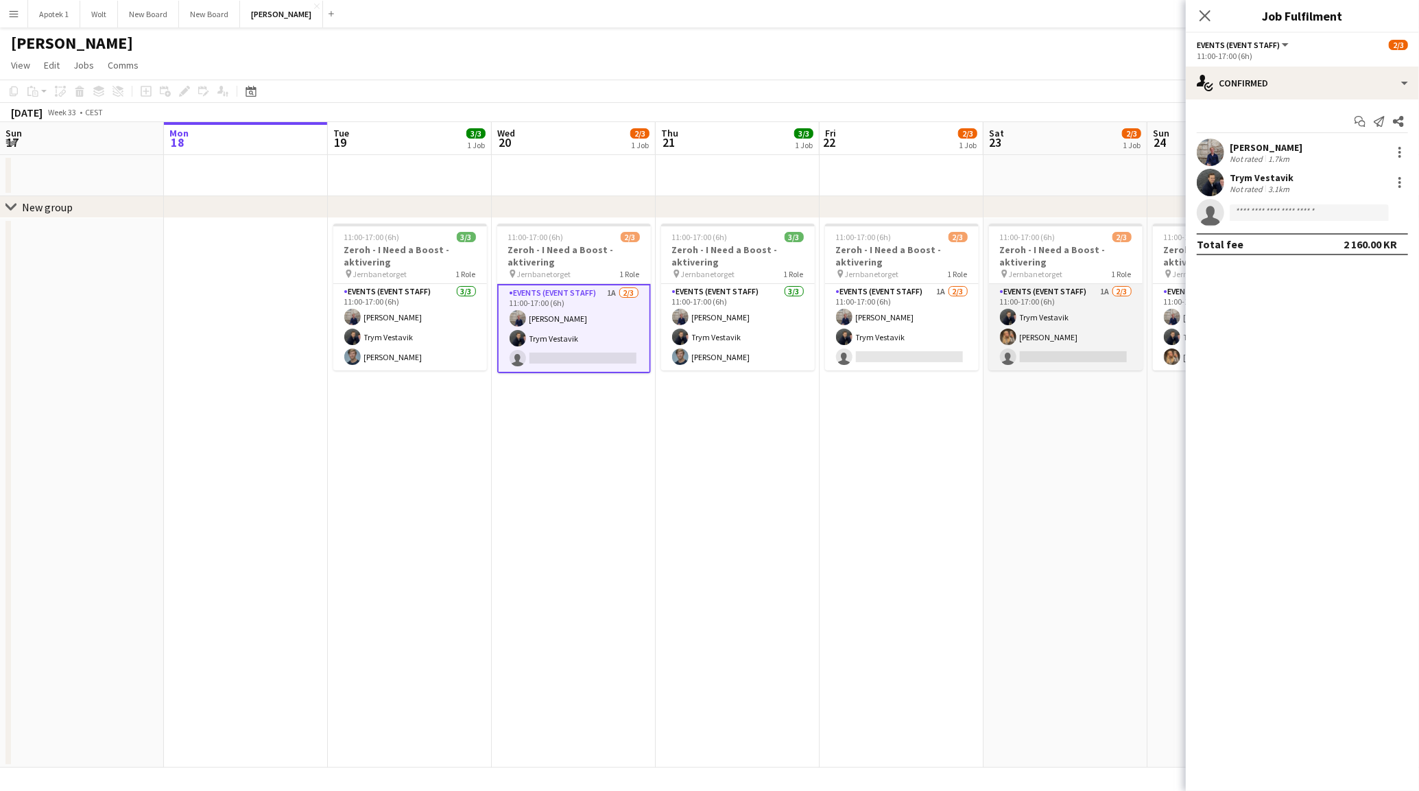
click at [1105, 324] on app-card-role "Events (Event Staff) 1A [DATE] 11:00-17:00 (6h) Trym Vestavik [PERSON_NAME] sin…" at bounding box center [1066, 327] width 154 height 86
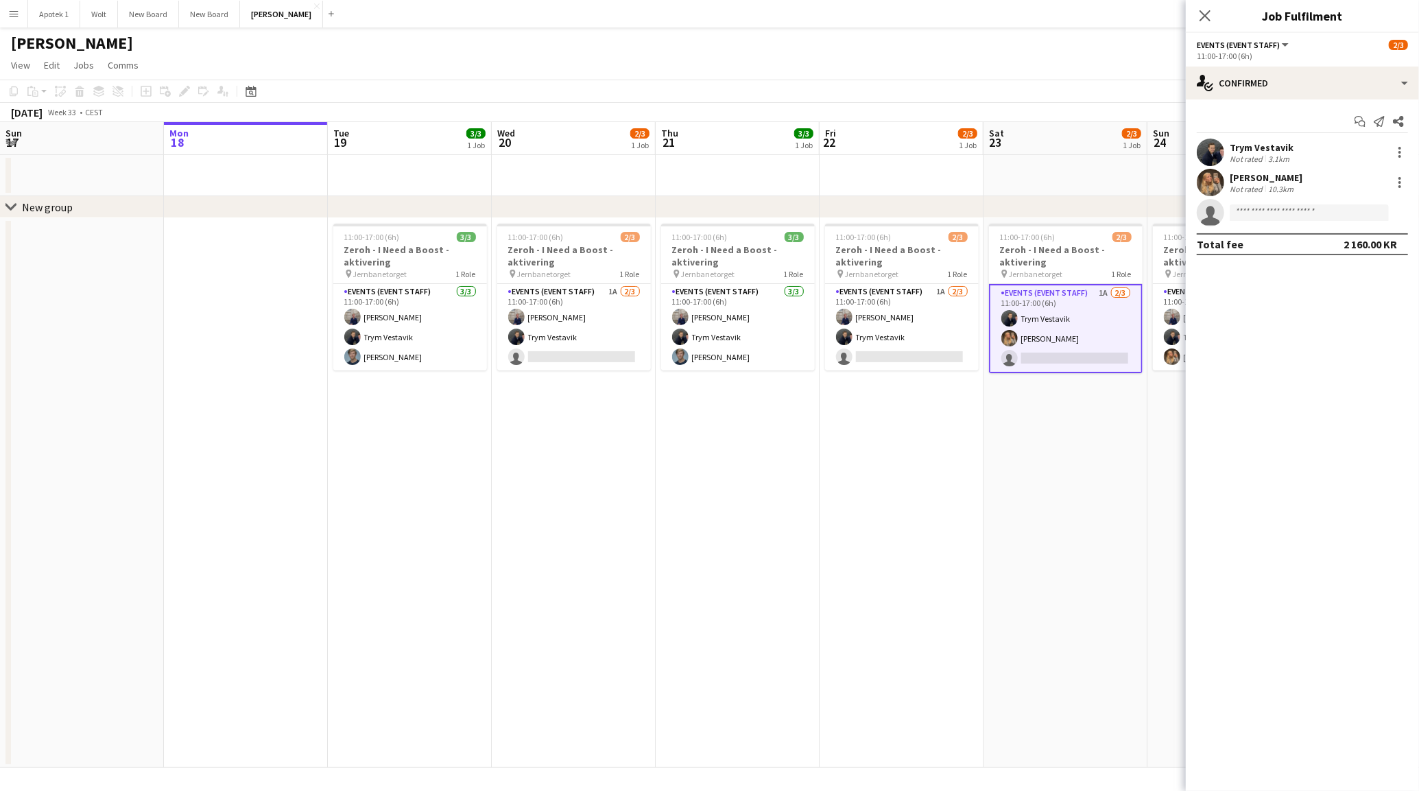
click at [1262, 175] on div "[PERSON_NAME]" at bounding box center [1266, 177] width 73 height 12
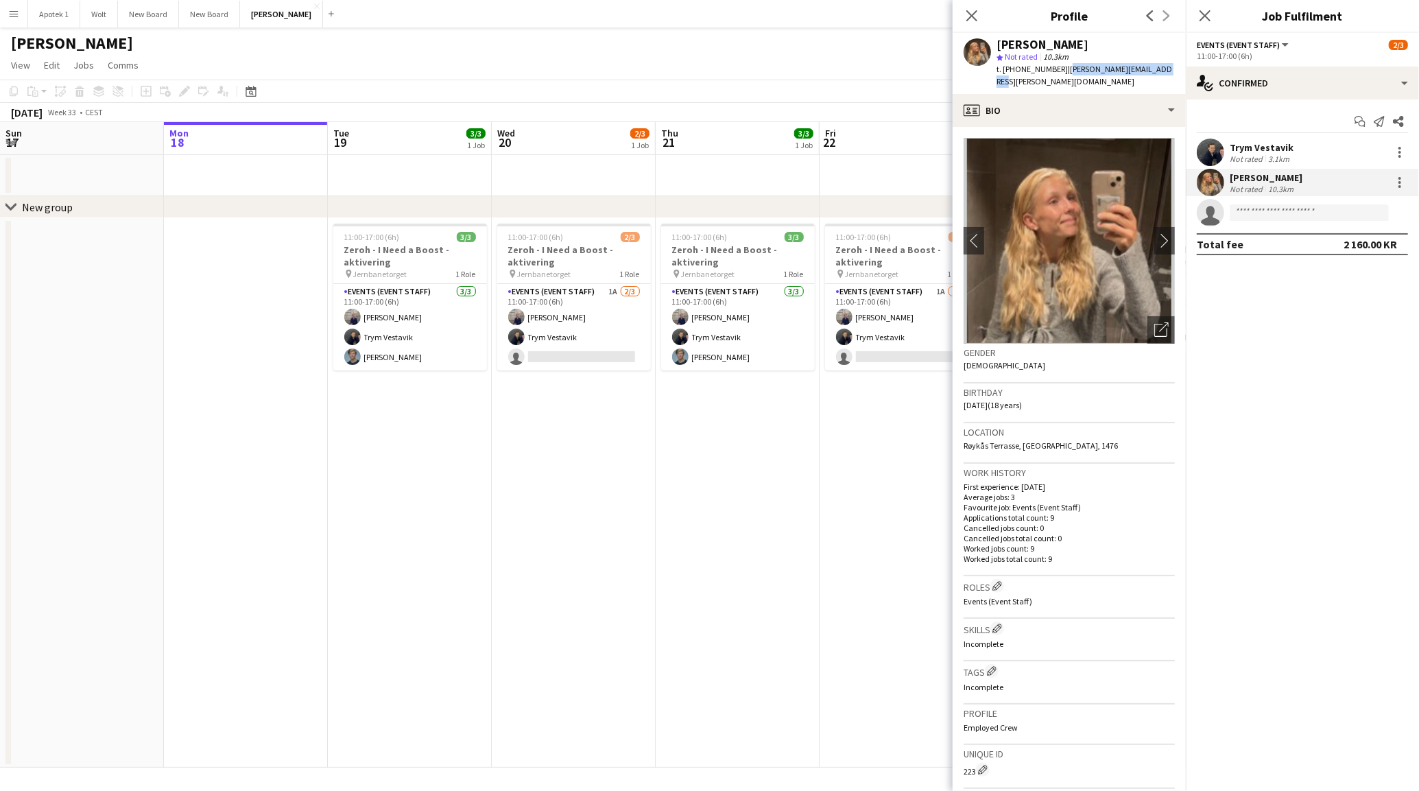
drag, startPoint x: 1055, startPoint y: 67, endPoint x: 1152, endPoint y: 69, distance: 97.4
click at [1152, 69] on span "| [PERSON_NAME][EMAIL_ADDRESS][PERSON_NAME][DOMAIN_NAME]" at bounding box center [1084, 75] width 176 height 23
copy span "[PERSON_NAME][EMAIL_ADDRESS][PERSON_NAME][DOMAIN_NAME]"
click at [390, 479] on app-date-cell "11:00-17:00 (6h) 3/3 Zeroh - I Need a Boost - aktivering pin Jernbanetorget 1 R…" at bounding box center [410, 492] width 164 height 549
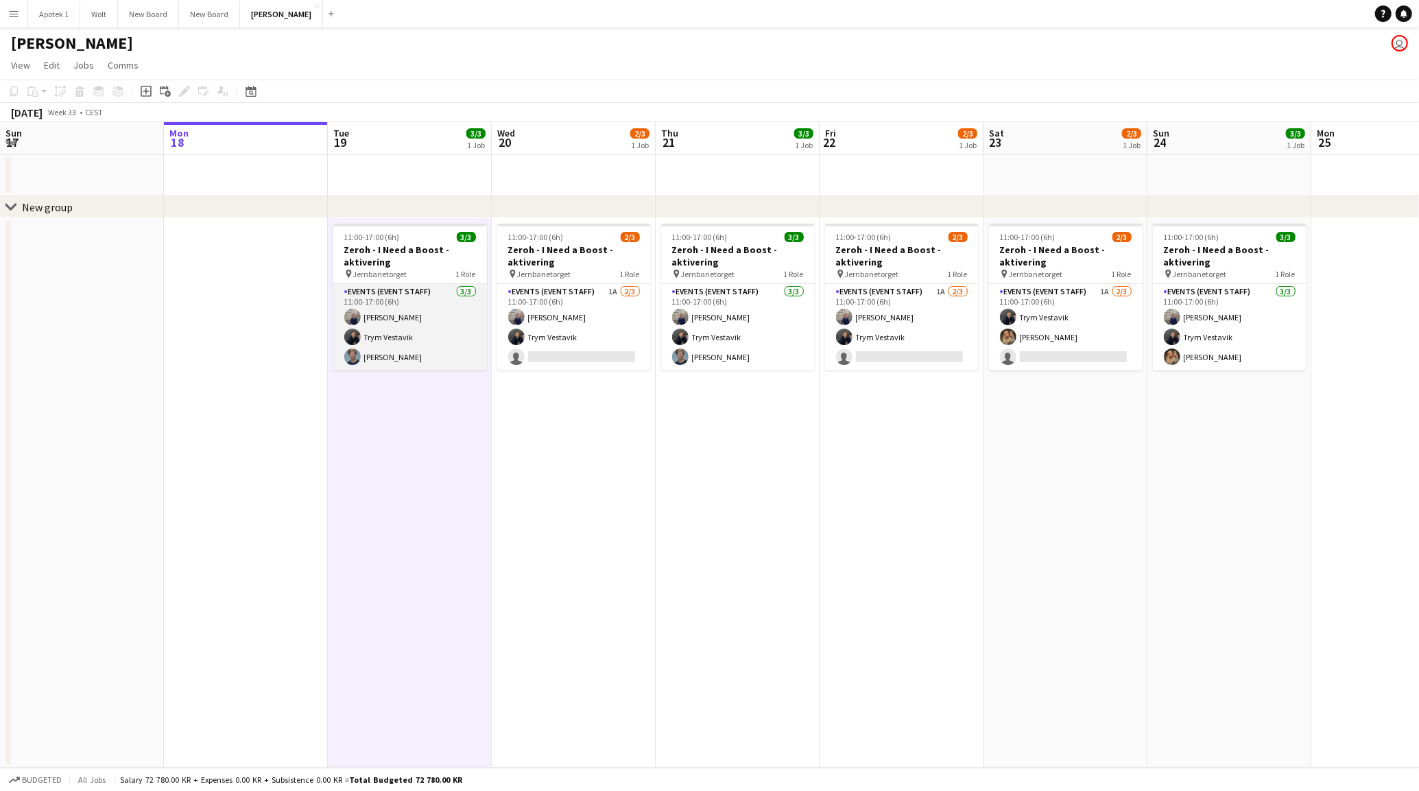
click at [381, 336] on app-card-role "Events (Event Staff) [DATE] 11:00-17:00 (6h) [PERSON_NAME] Trym Vestavik [PERSO…" at bounding box center [410, 327] width 154 height 86
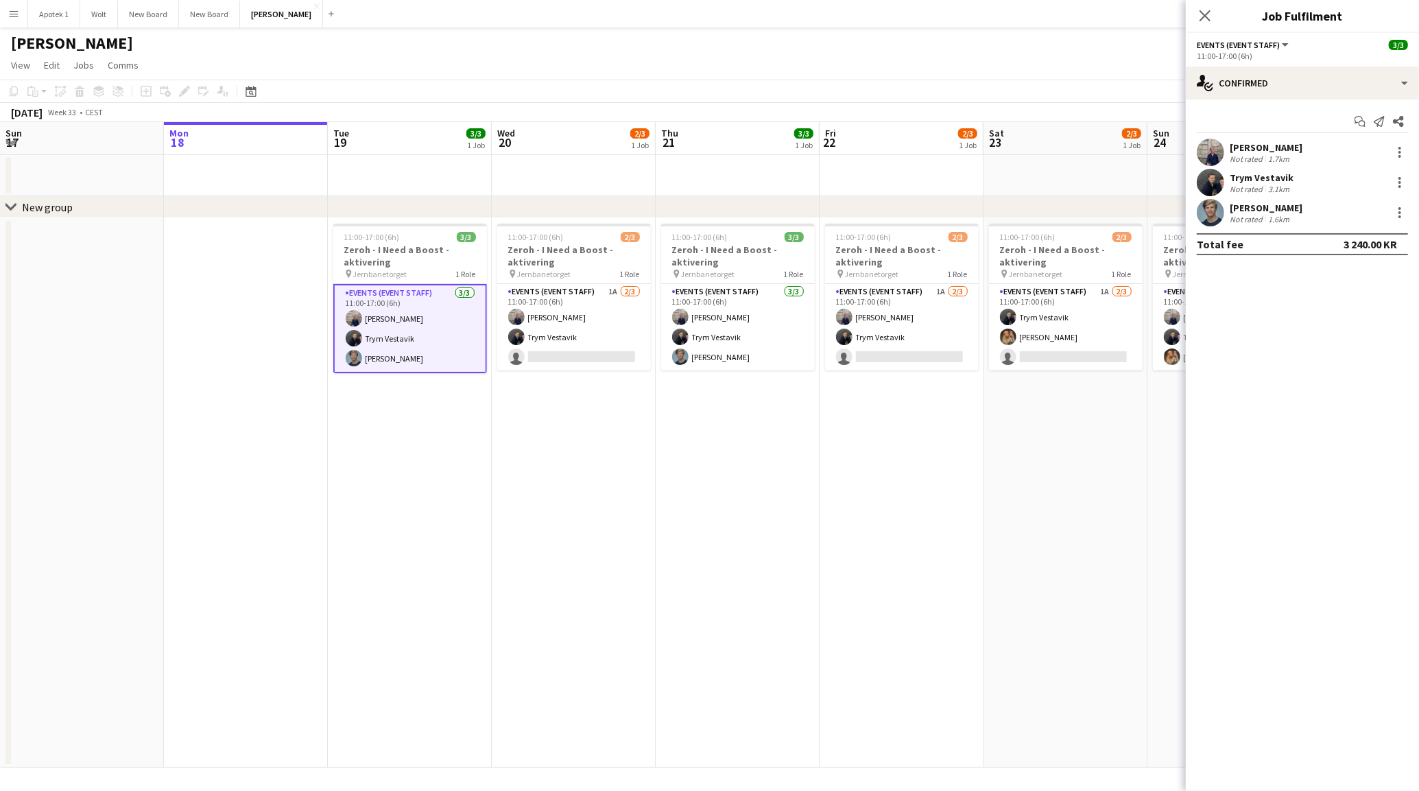
click at [1246, 178] on div "Trym Vestavik" at bounding box center [1262, 177] width 64 height 12
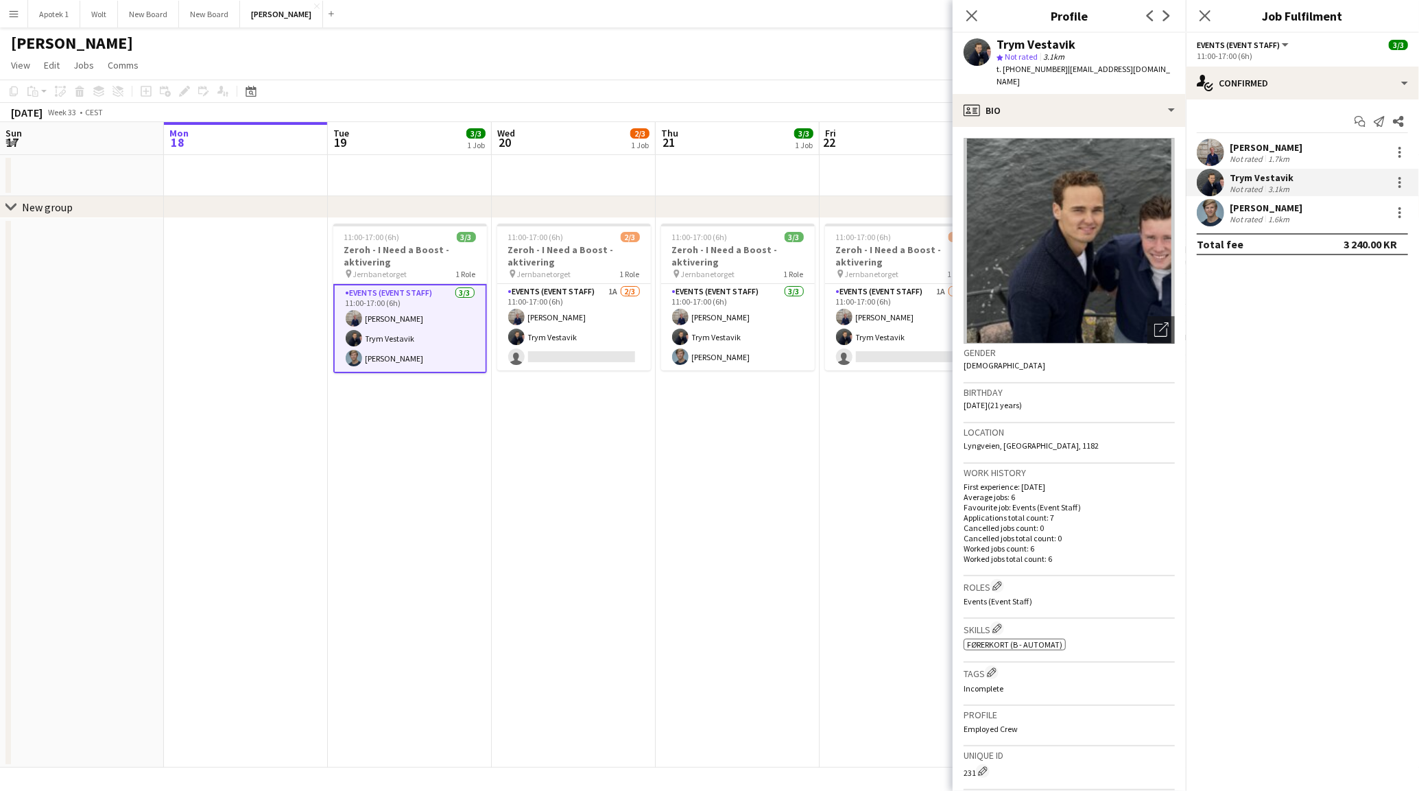
click at [695, 538] on app-date-cell "11:00-17:00 (6h) 3/3 Zeroh - I Need a Boost - aktivering pin Jernbanetorget 1 R…" at bounding box center [738, 492] width 164 height 549
